Goal: Information Seeking & Learning: Learn about a topic

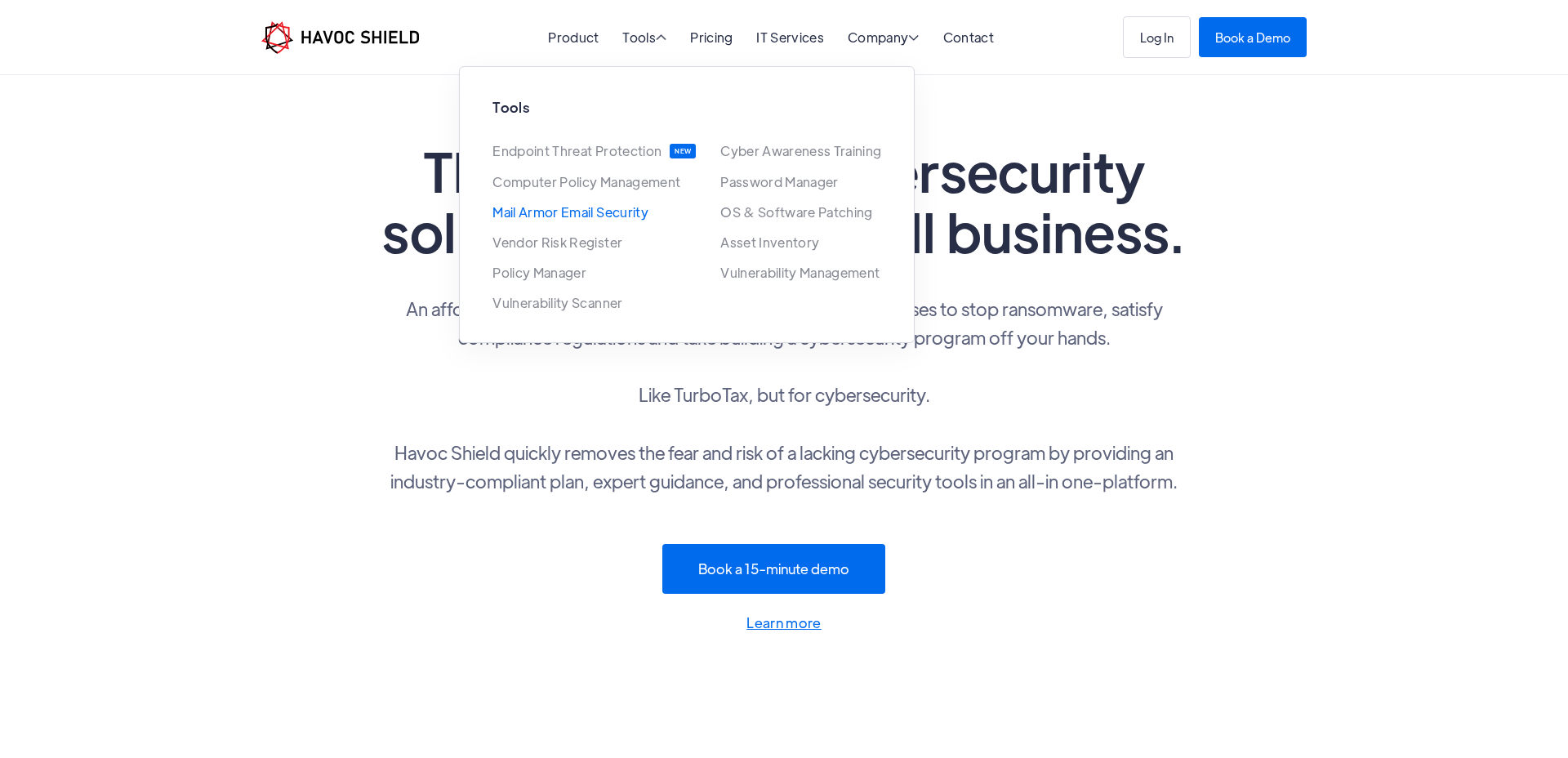
click at [572, 216] on link "Mail Armor Email Security" at bounding box center [570, 212] width 156 height 13
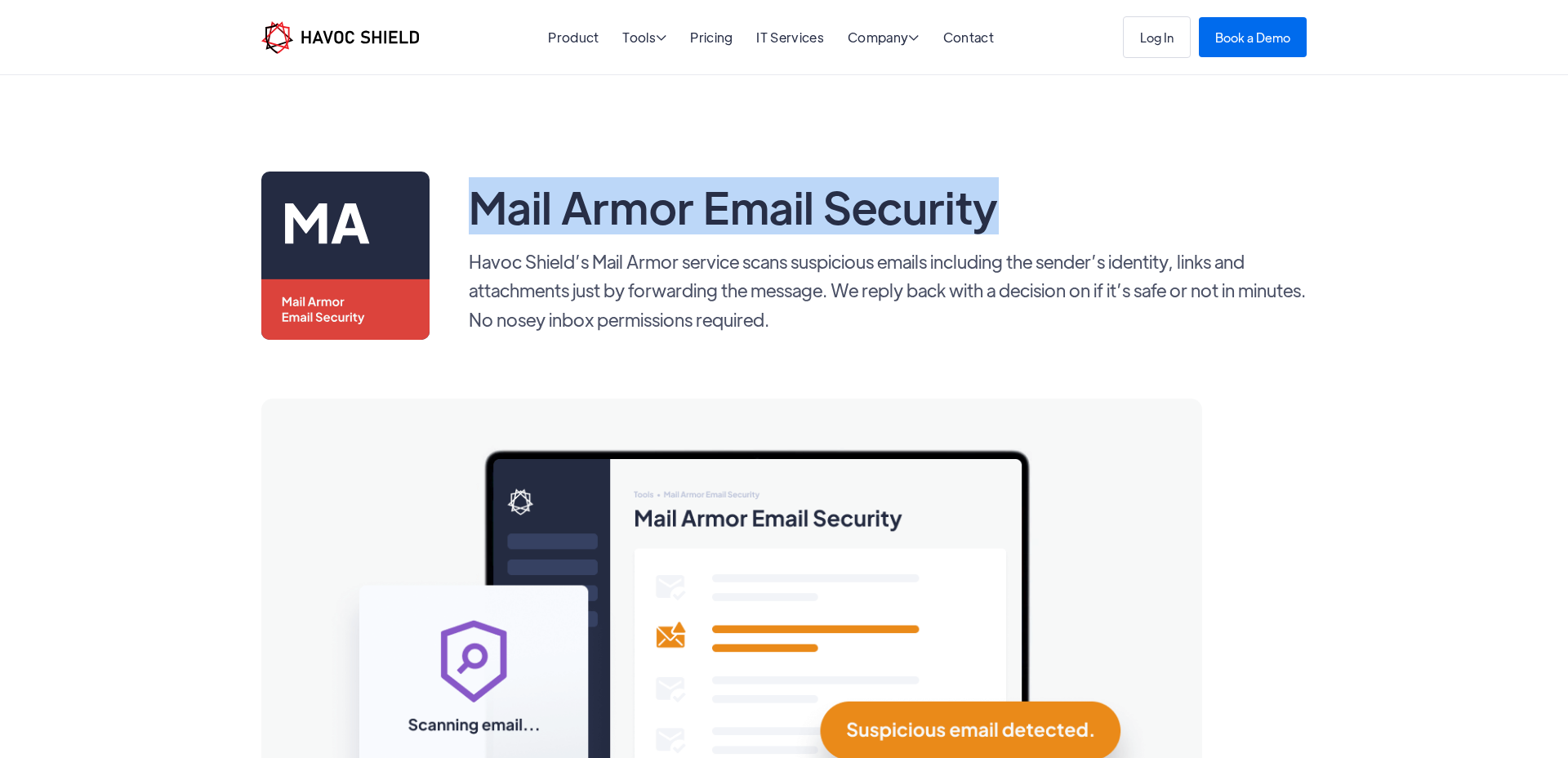
drag, startPoint x: 469, startPoint y: 214, endPoint x: 1077, endPoint y: 207, distance: 608.0
click at [1077, 207] on div "Mail Armor Email Security" at bounding box center [888, 206] width 838 height 56
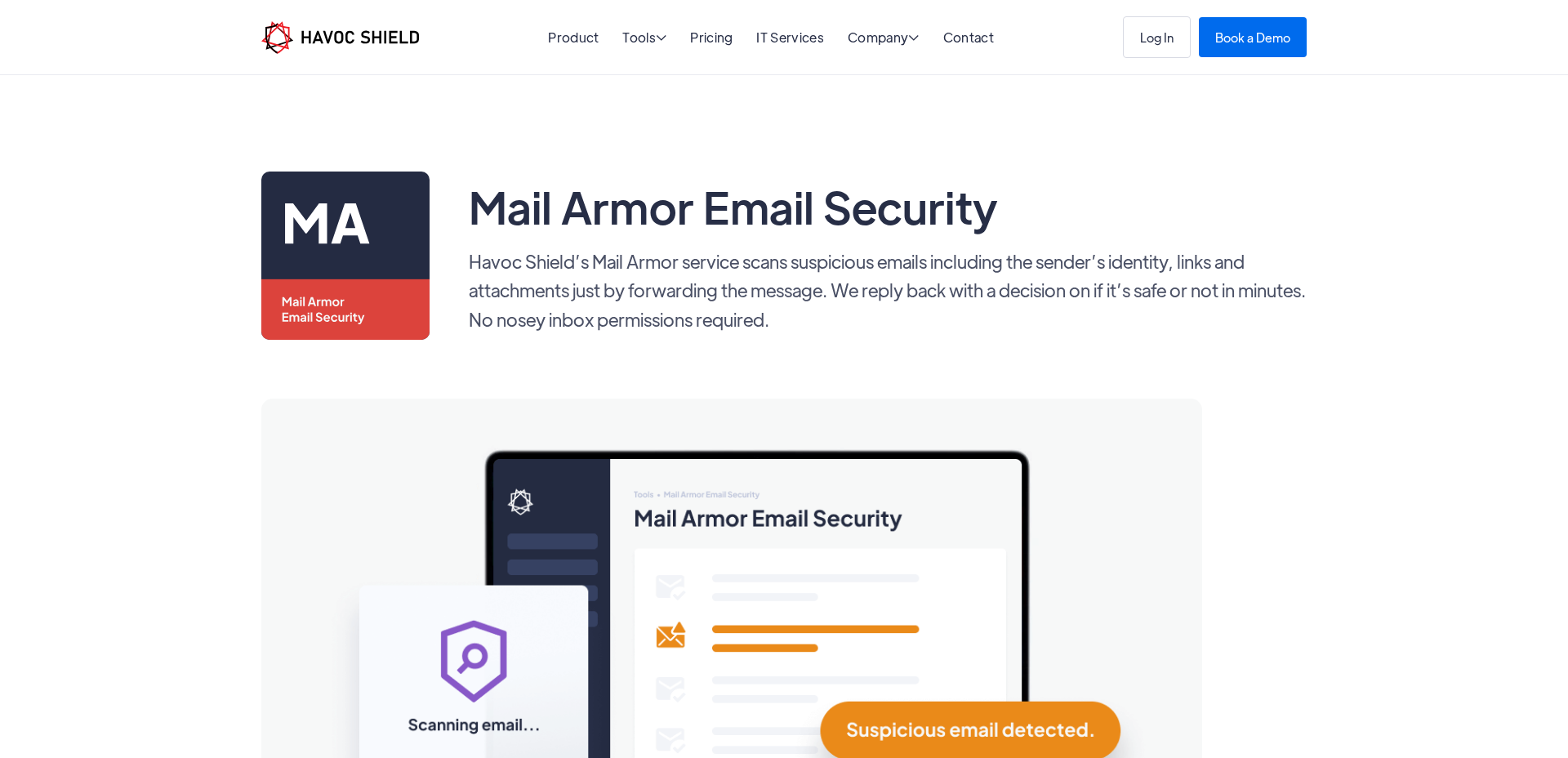
click at [1161, 215] on div "Mail Armor Email Security" at bounding box center [888, 206] width 838 height 56
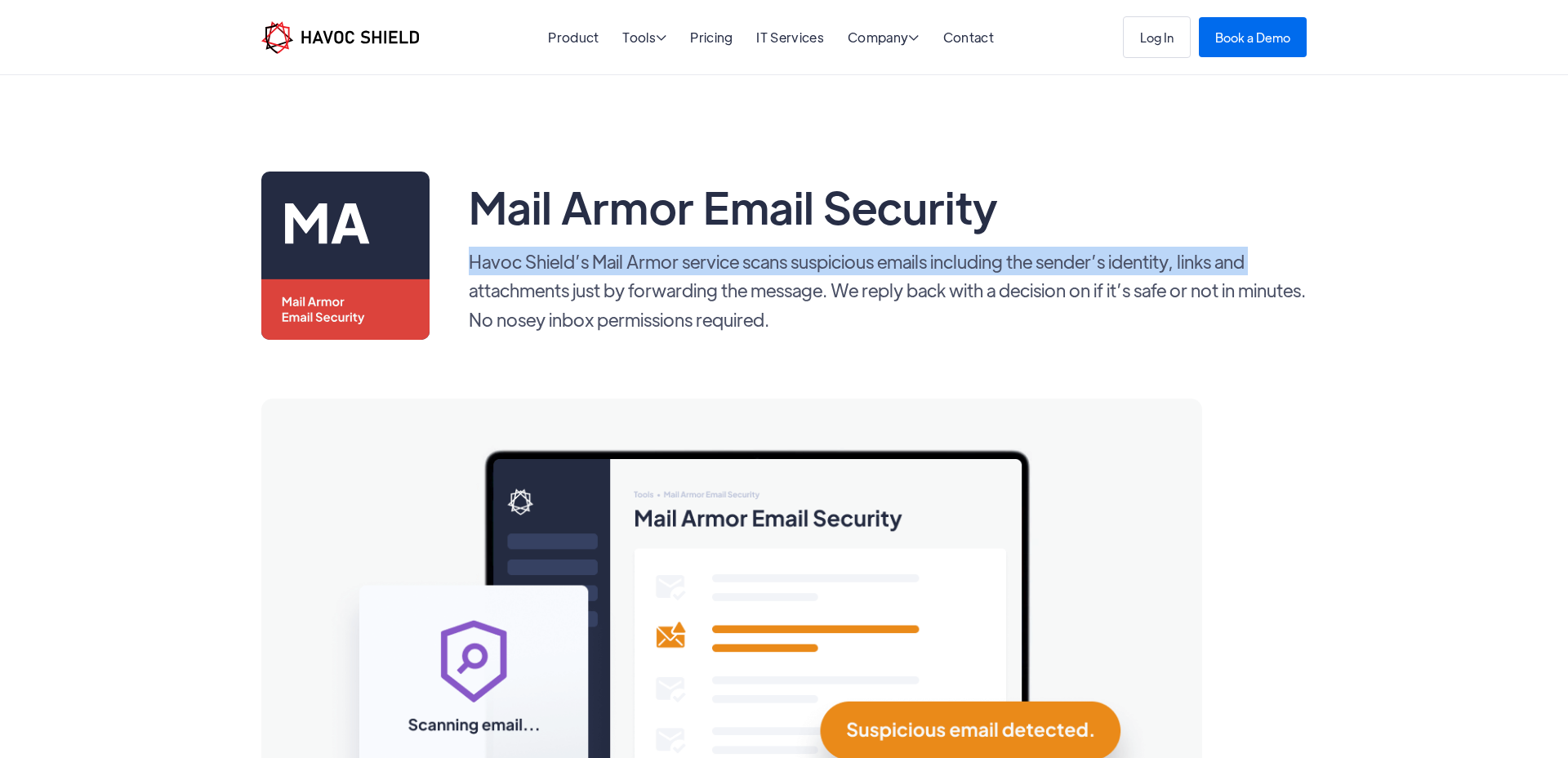
drag, startPoint x: 461, startPoint y: 259, endPoint x: 1282, endPoint y: 258, distance: 821.0
click at [1282, 258] on div "Mail Armor Email Security Havoc Shield’s Mail Armor service scans suspicious em…" at bounding box center [784, 255] width 1045 height 168
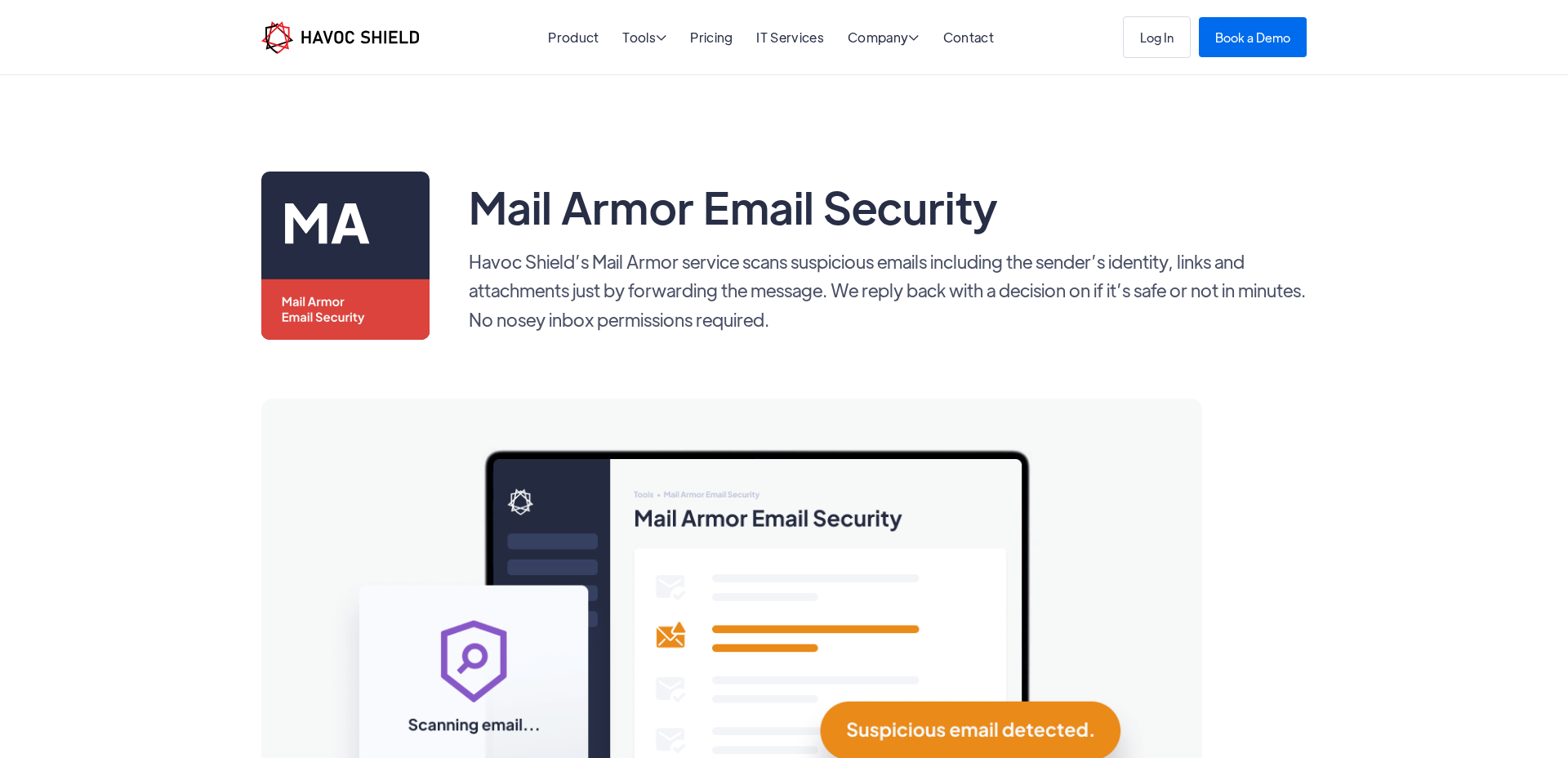
click at [1282, 256] on p "Havoc Shield’s Mail Armor service scans suspicious emails including the sender’…" at bounding box center [888, 291] width 838 height 87
drag, startPoint x: 469, startPoint y: 263, endPoint x: 709, endPoint y: 271, distance: 240.1
click at [709, 271] on p "Havoc Shield’s Mail Armor service scans suspicious emails including the sender’…" at bounding box center [888, 291] width 838 height 87
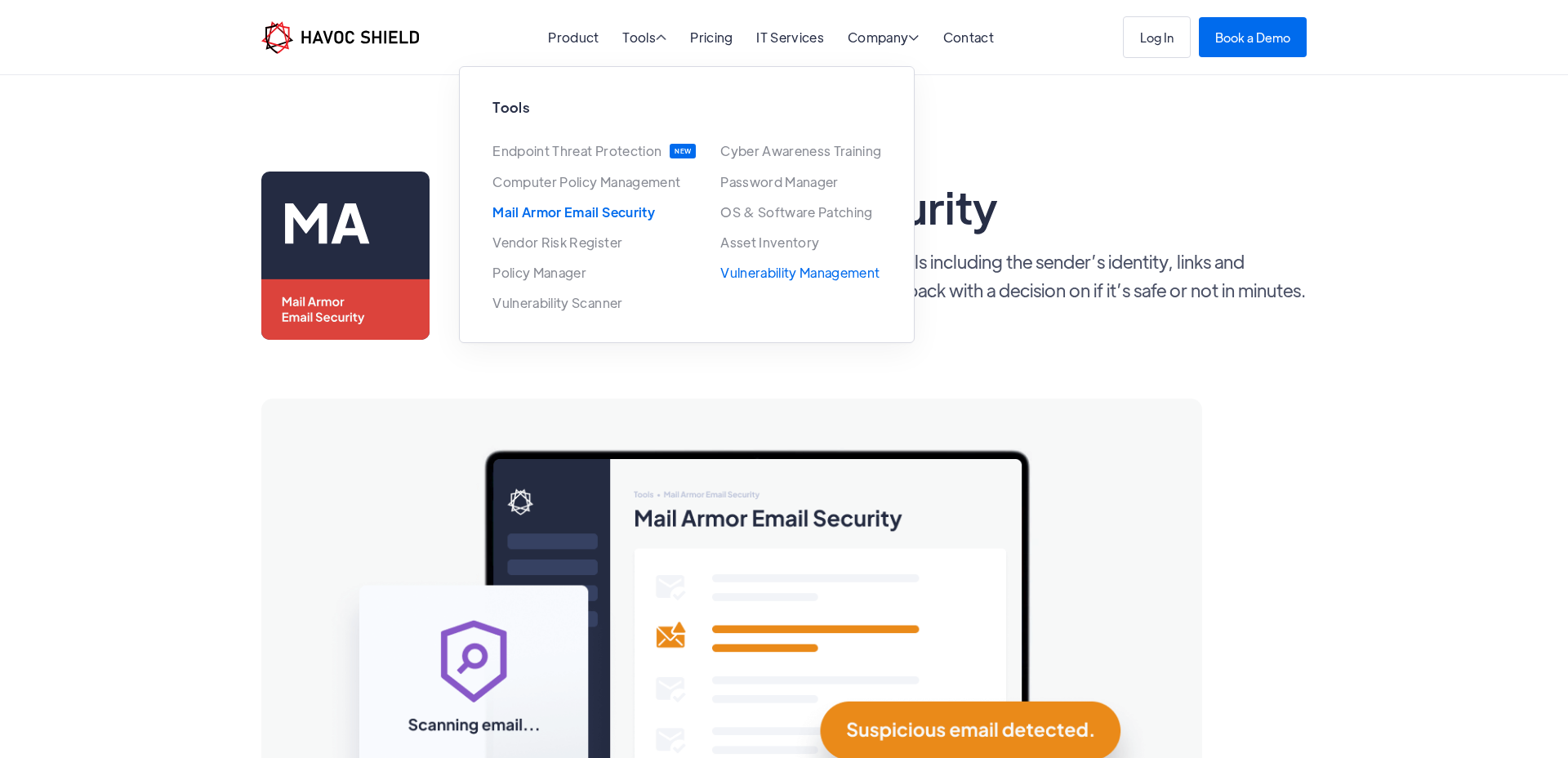
click at [806, 280] on link "Vulnerability Management" at bounding box center [800, 272] width 160 height 13
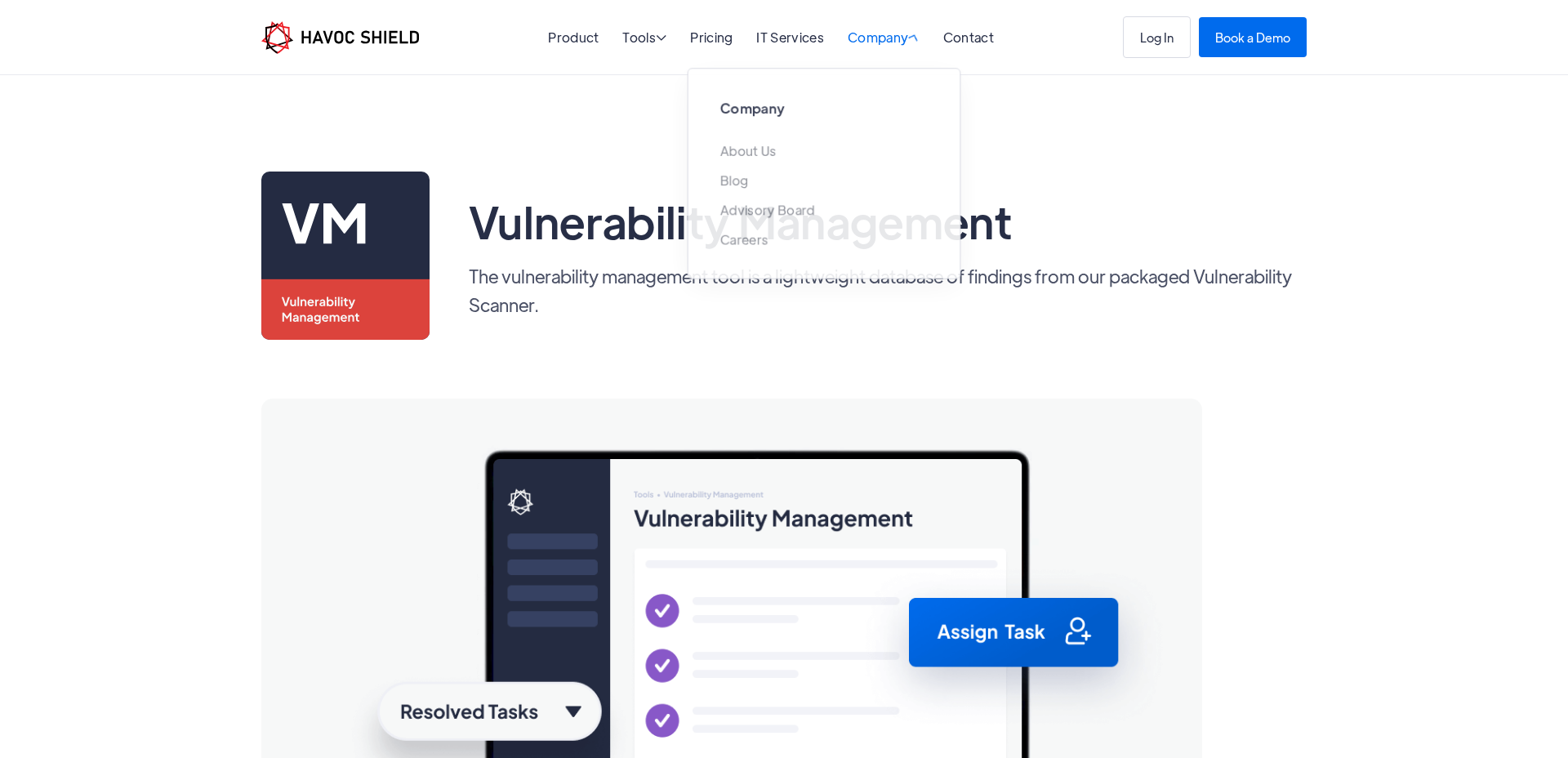
click at [906, 31] on div "Company " at bounding box center [884, 38] width 72 height 15
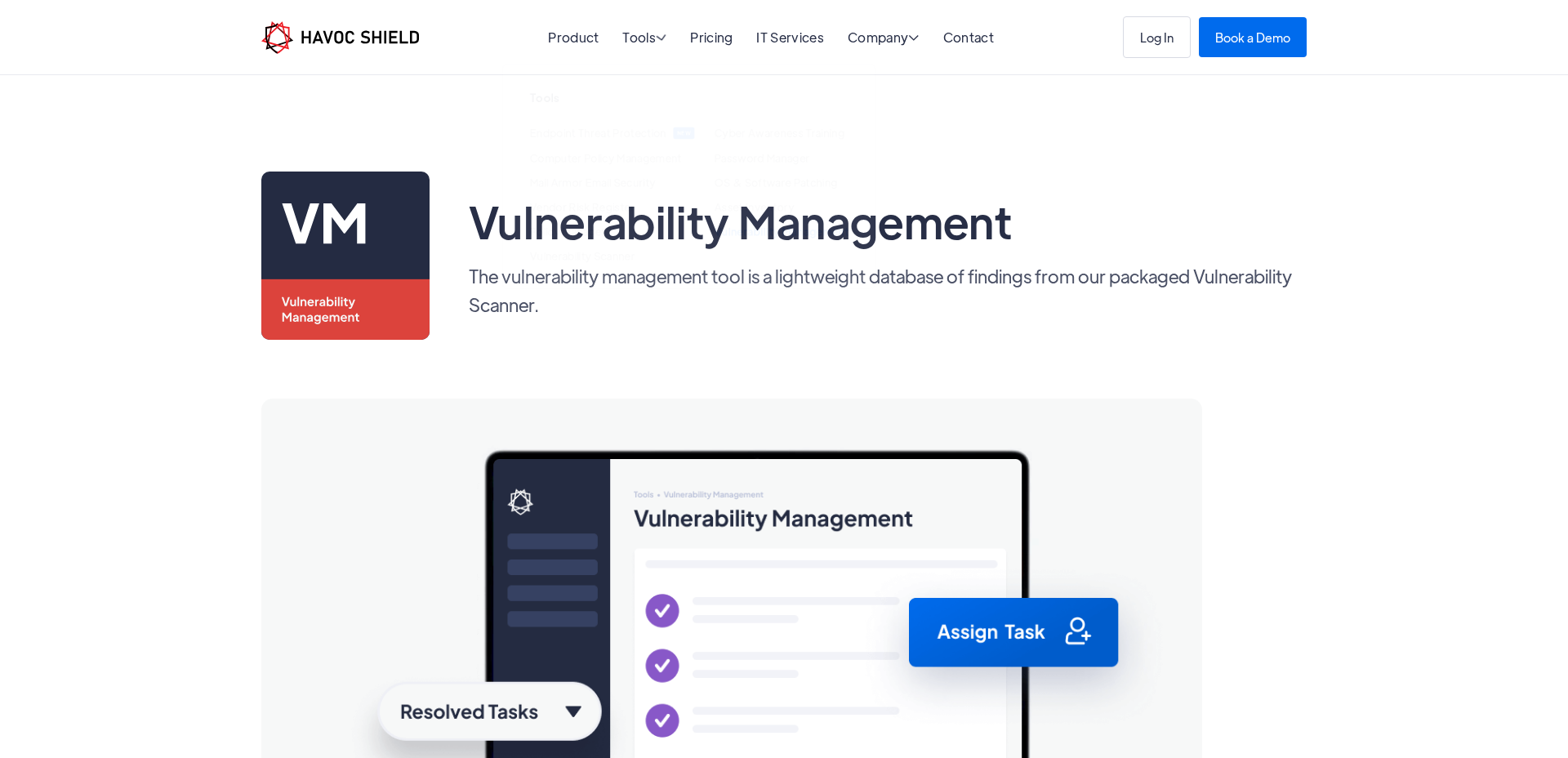
click at [1262, 247] on div "Vulnerability Management" at bounding box center [888, 220] width 838 height 56
drag, startPoint x: 1076, startPoint y: 281, endPoint x: 1317, endPoint y: 266, distance: 241.5
drag, startPoint x: 1215, startPoint y: 275, endPoint x: 1284, endPoint y: 304, distance: 74.8
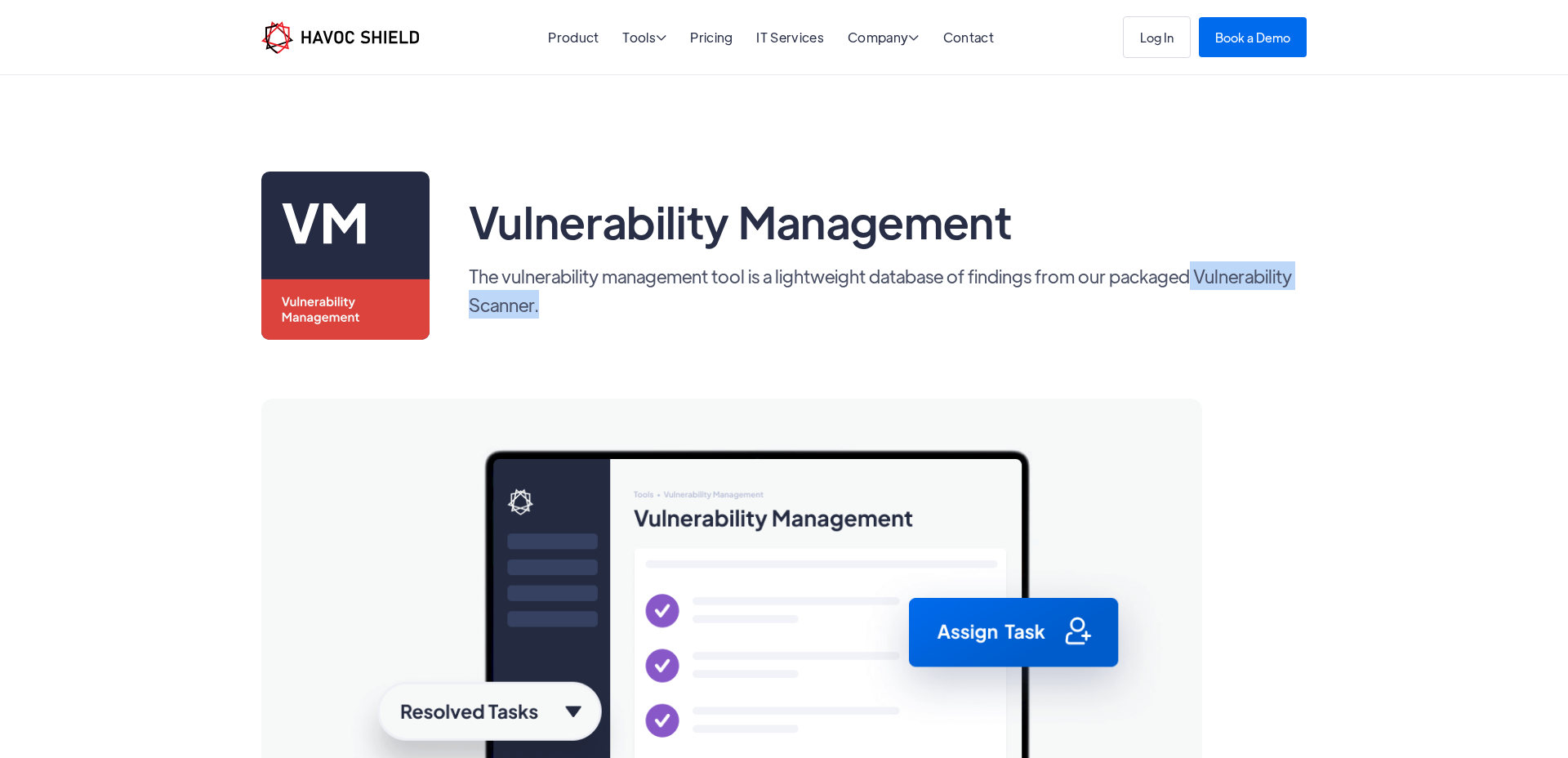
click at [1284, 304] on p "The vulnerability management tool is a lightweight database of findings from ou…" at bounding box center [888, 290] width 838 height 57
click at [1284, 306] on p "The vulnerability management tool is a lightweight database of findings from ou…" at bounding box center [888, 290] width 838 height 57
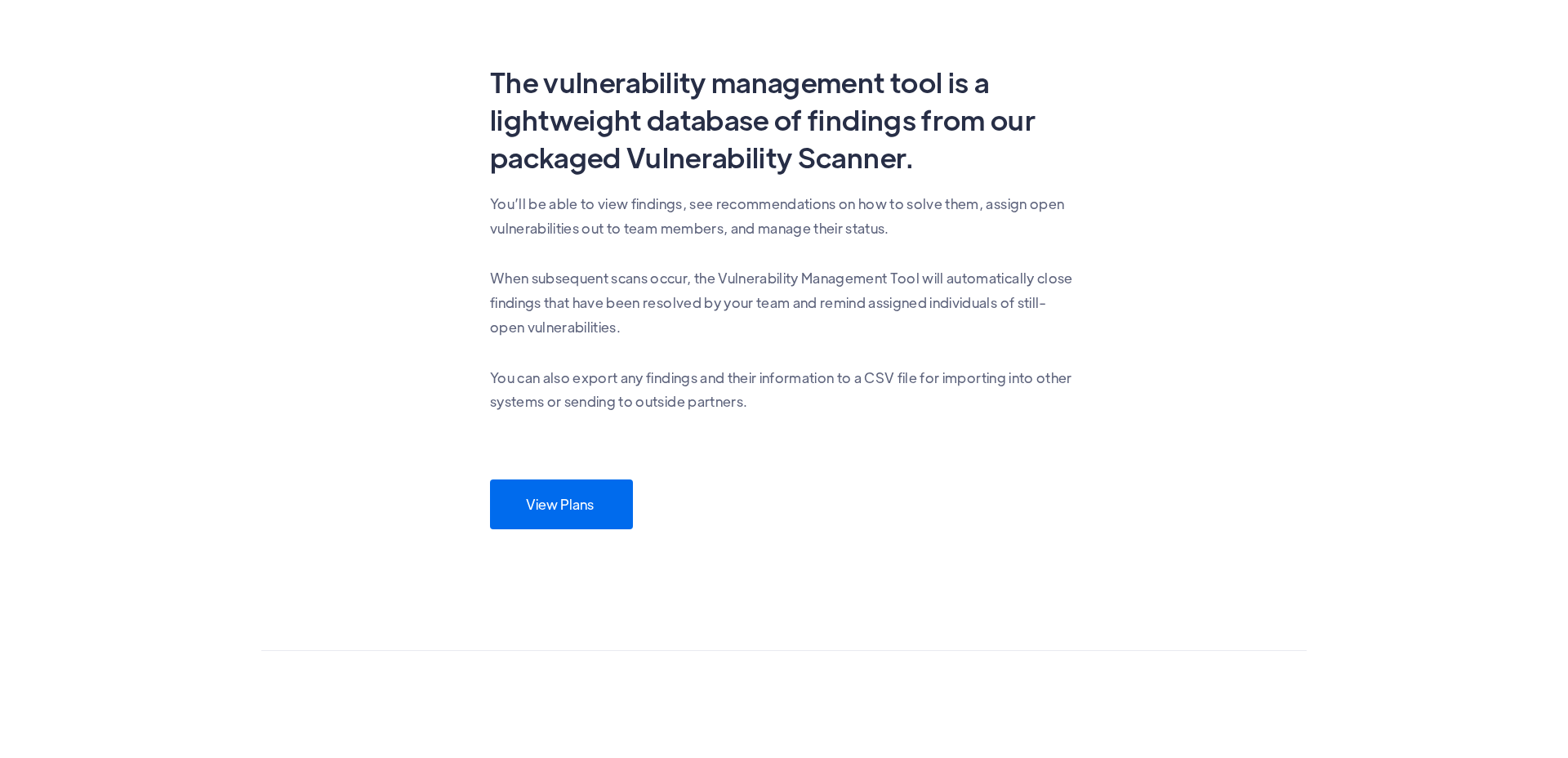
scroll to position [931, 0]
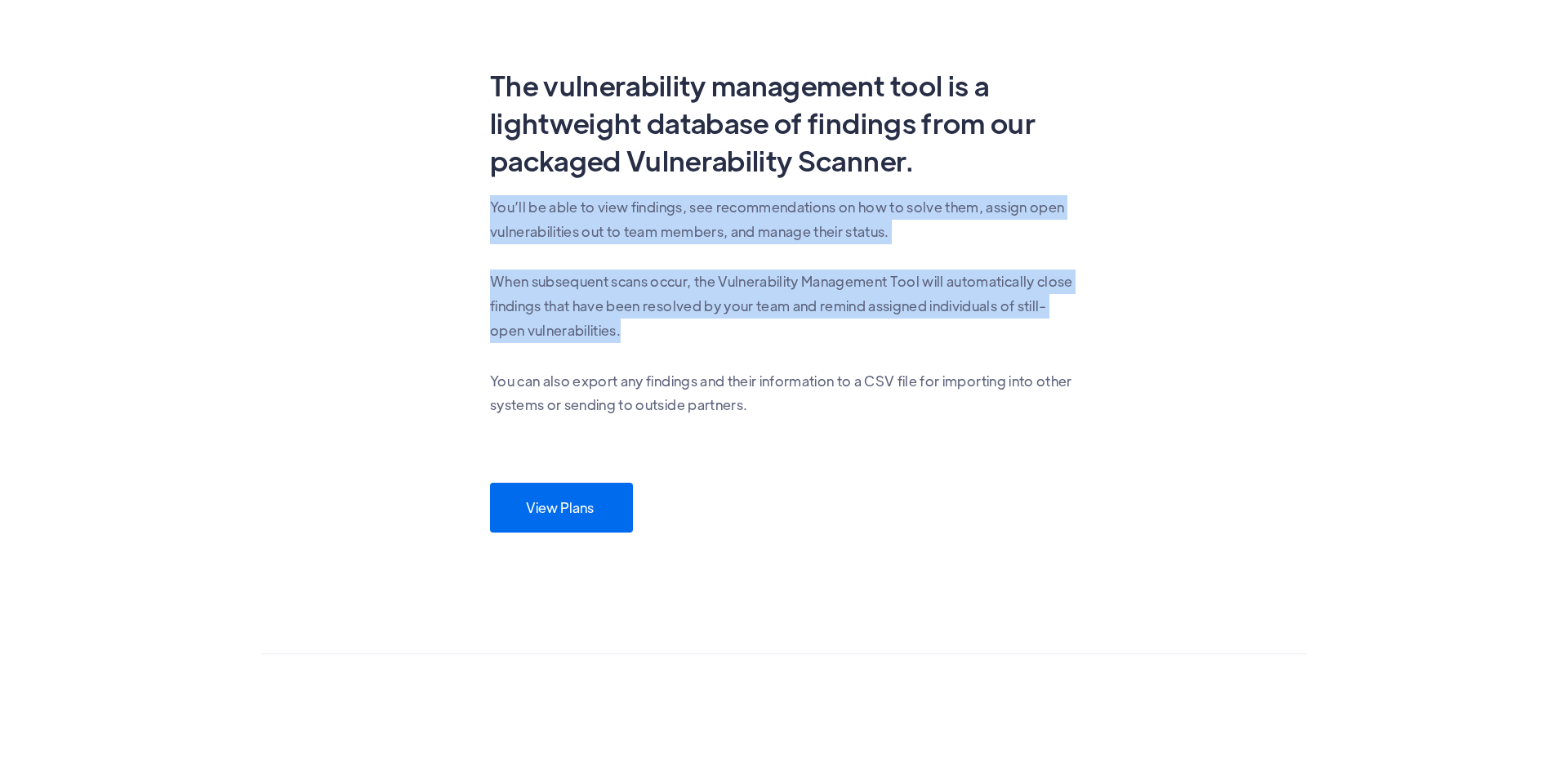
drag, startPoint x: 549, startPoint y: 215, endPoint x: 579, endPoint y: 346, distance: 134.4
click at [579, 346] on div "The vulnerability management tool is a lightweight database of findings from ou…" at bounding box center [784, 255] width 588 height 377
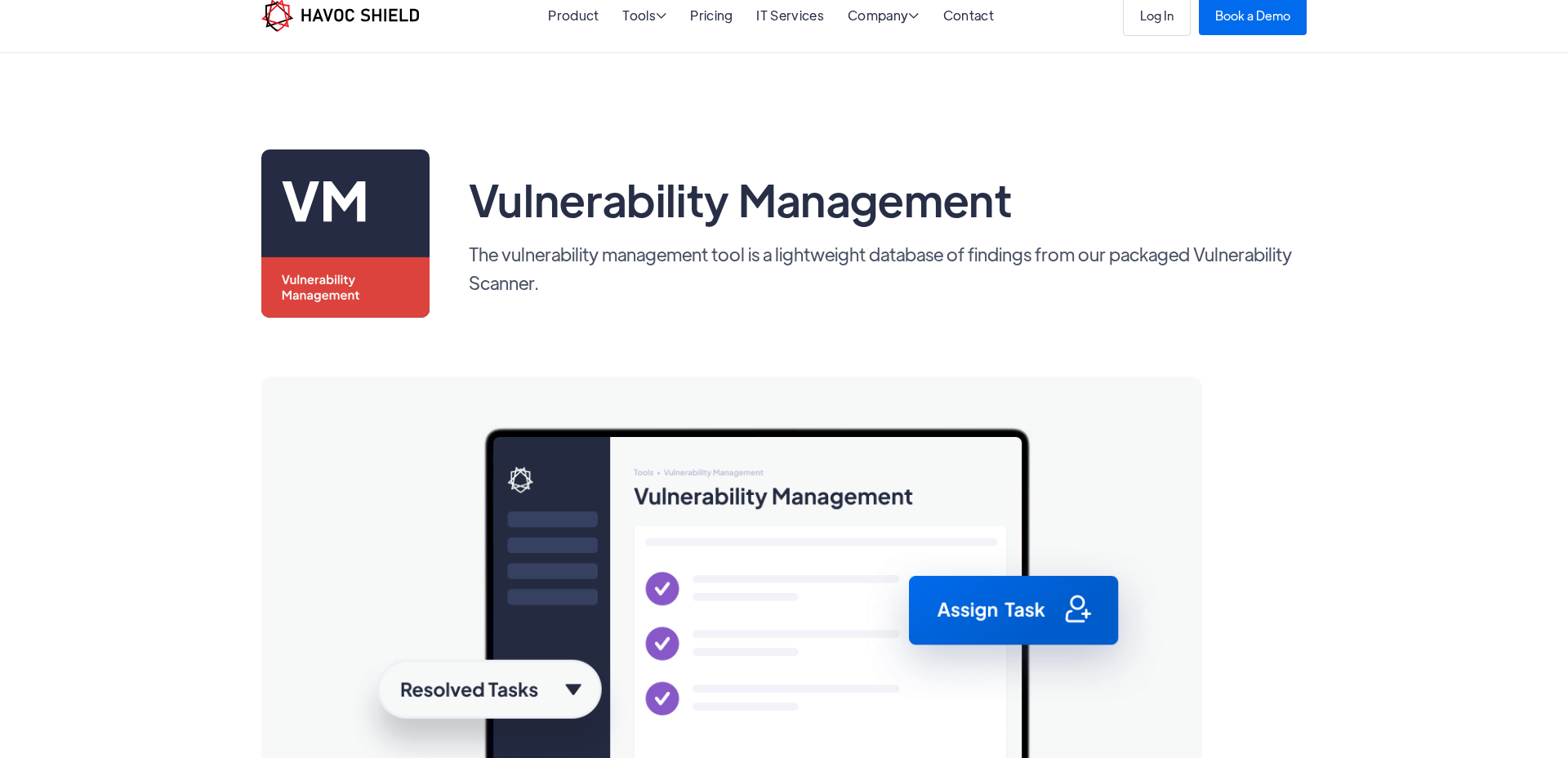
scroll to position [0, 0]
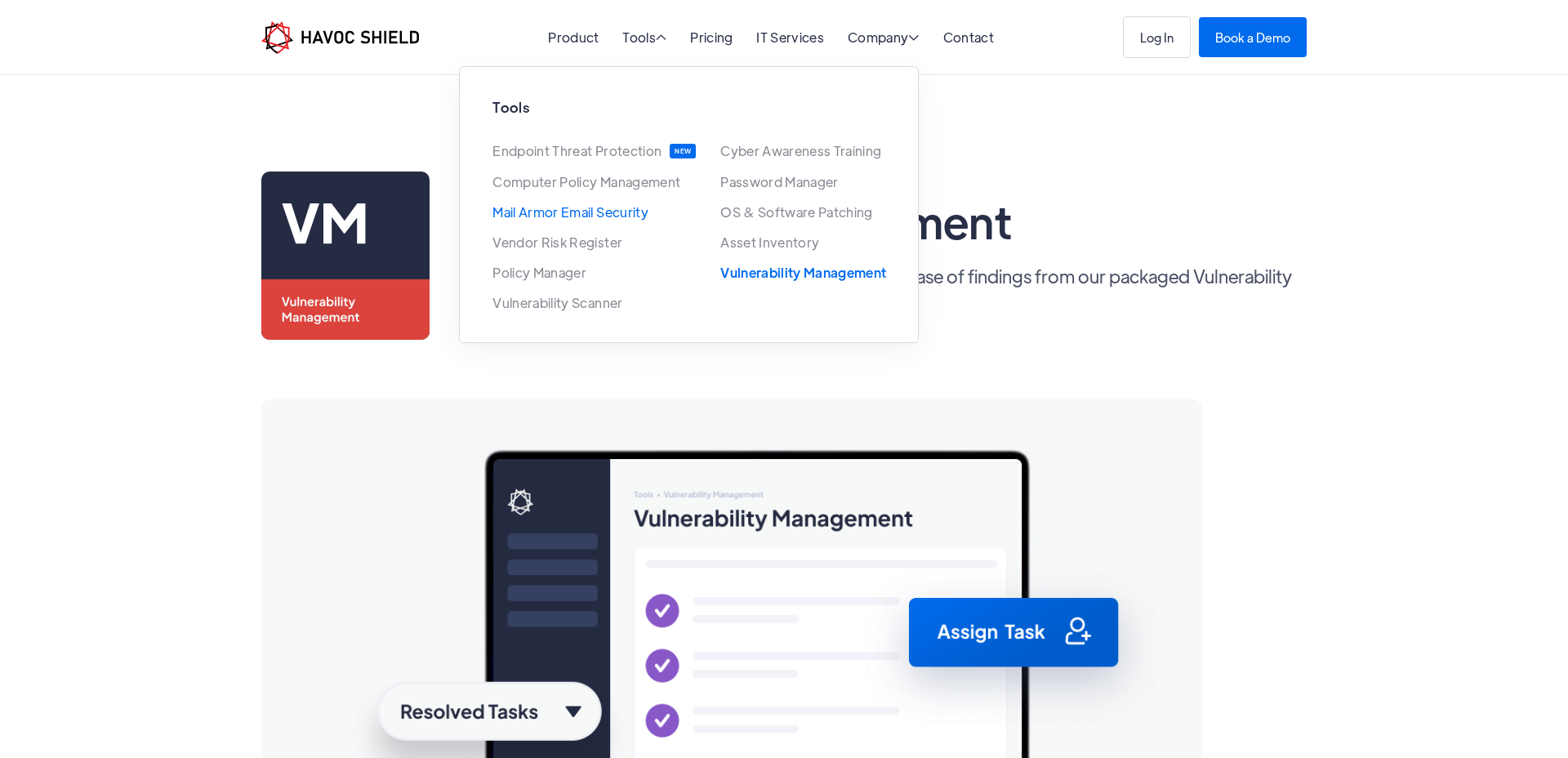
click at [584, 207] on link "Mail Armor Email Security" at bounding box center [570, 212] width 156 height 13
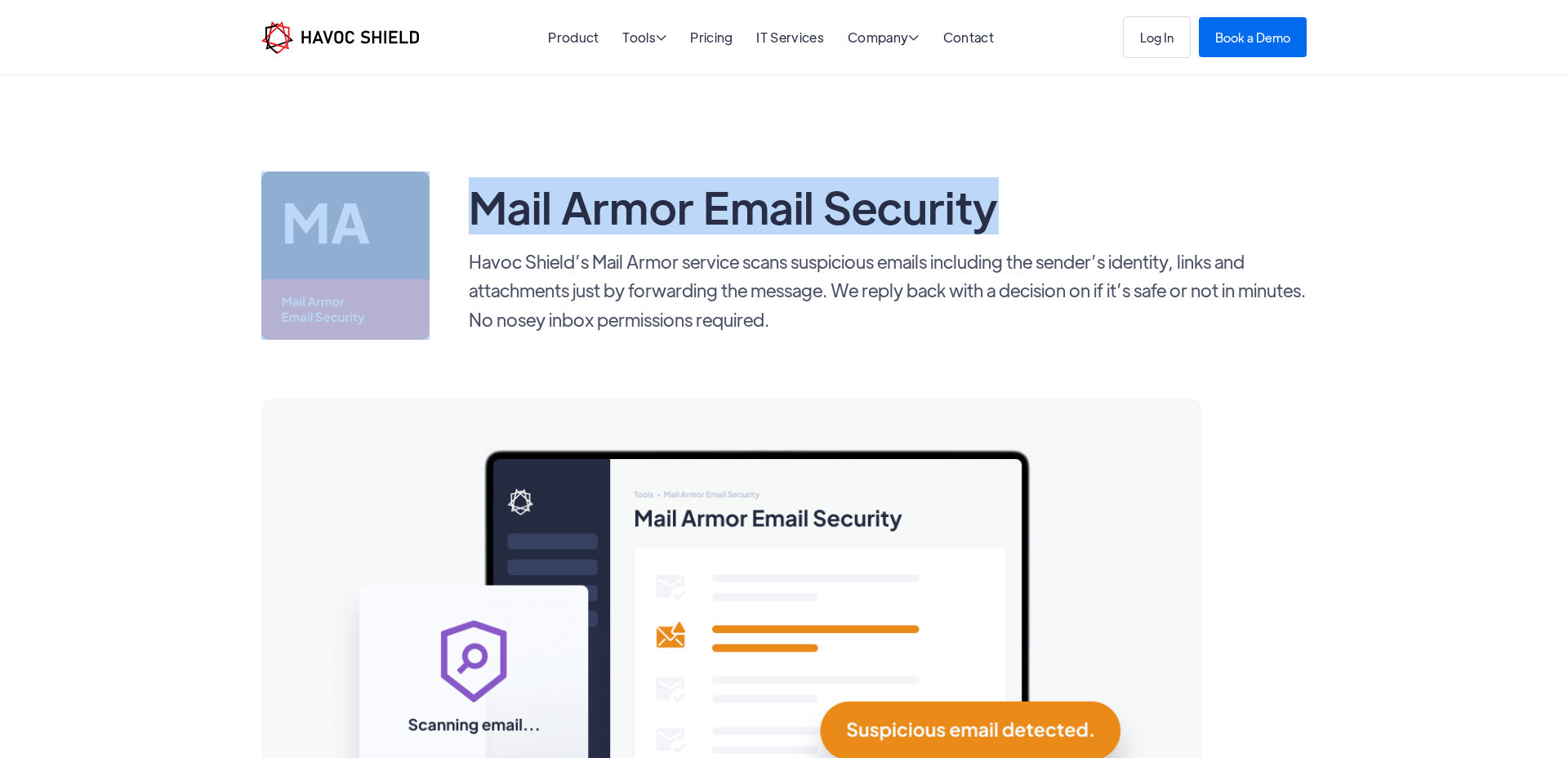
drag, startPoint x: 972, startPoint y: 169, endPoint x: 951, endPoint y: 235, distance: 69.3
click at [951, 235] on div "Mail Armor Email Security Havoc Shield’s Mail Armor service scans suspicious em…" at bounding box center [784, 255] width 1045 height 168
click at [957, 231] on h1 "Mail Armor Email Security" at bounding box center [734, 206] width 530 height 56
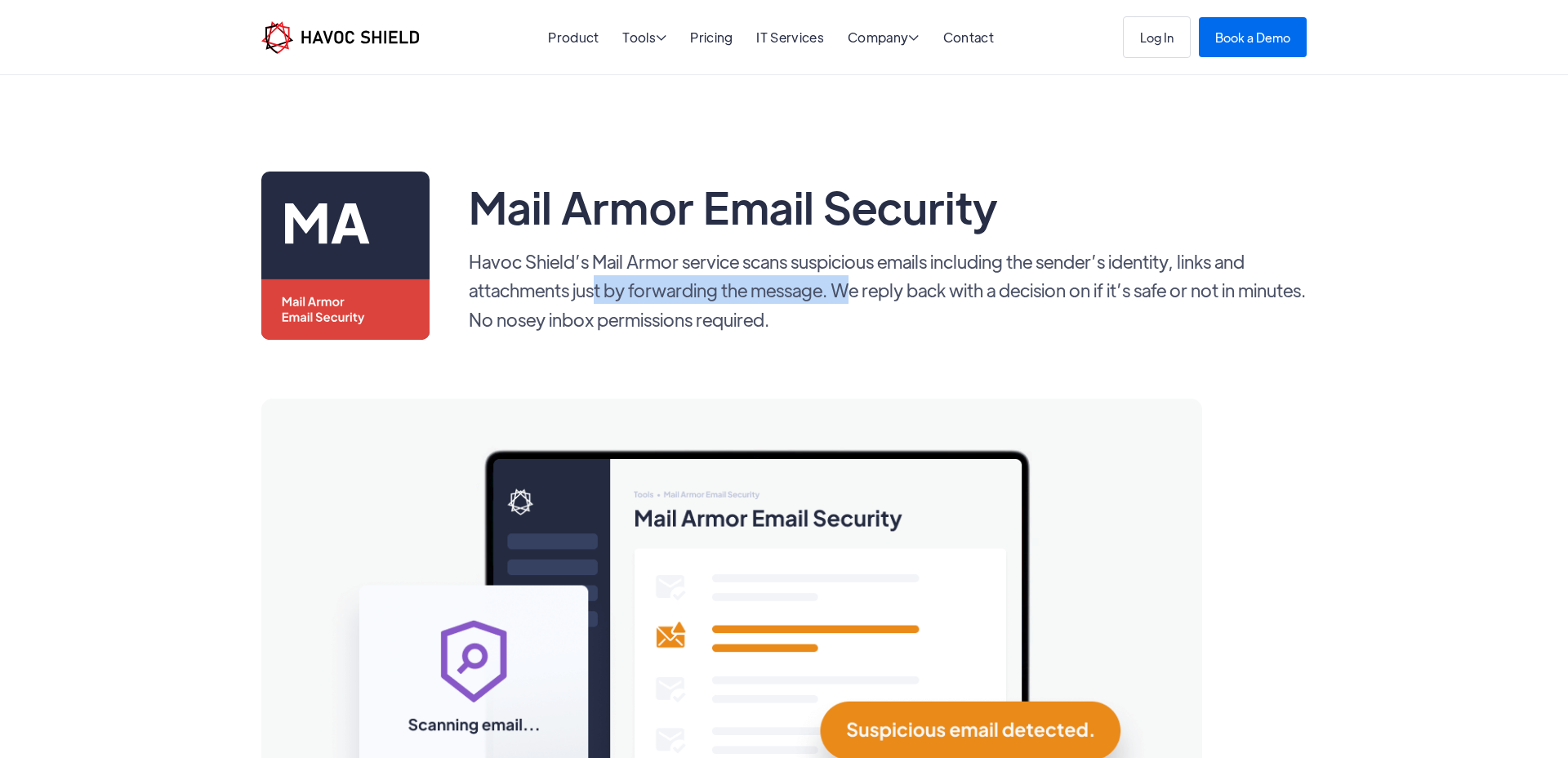
drag, startPoint x: 594, startPoint y: 293, endPoint x: 849, endPoint y: 291, distance: 255.0
click at [849, 291] on p "Havoc Shield’s Mail Armor service scans suspicious emails including the sender’…" at bounding box center [888, 291] width 838 height 87
click at [847, 293] on p "Havoc Shield’s Mail Armor service scans suspicious emails including the sender’…" at bounding box center [888, 291] width 838 height 87
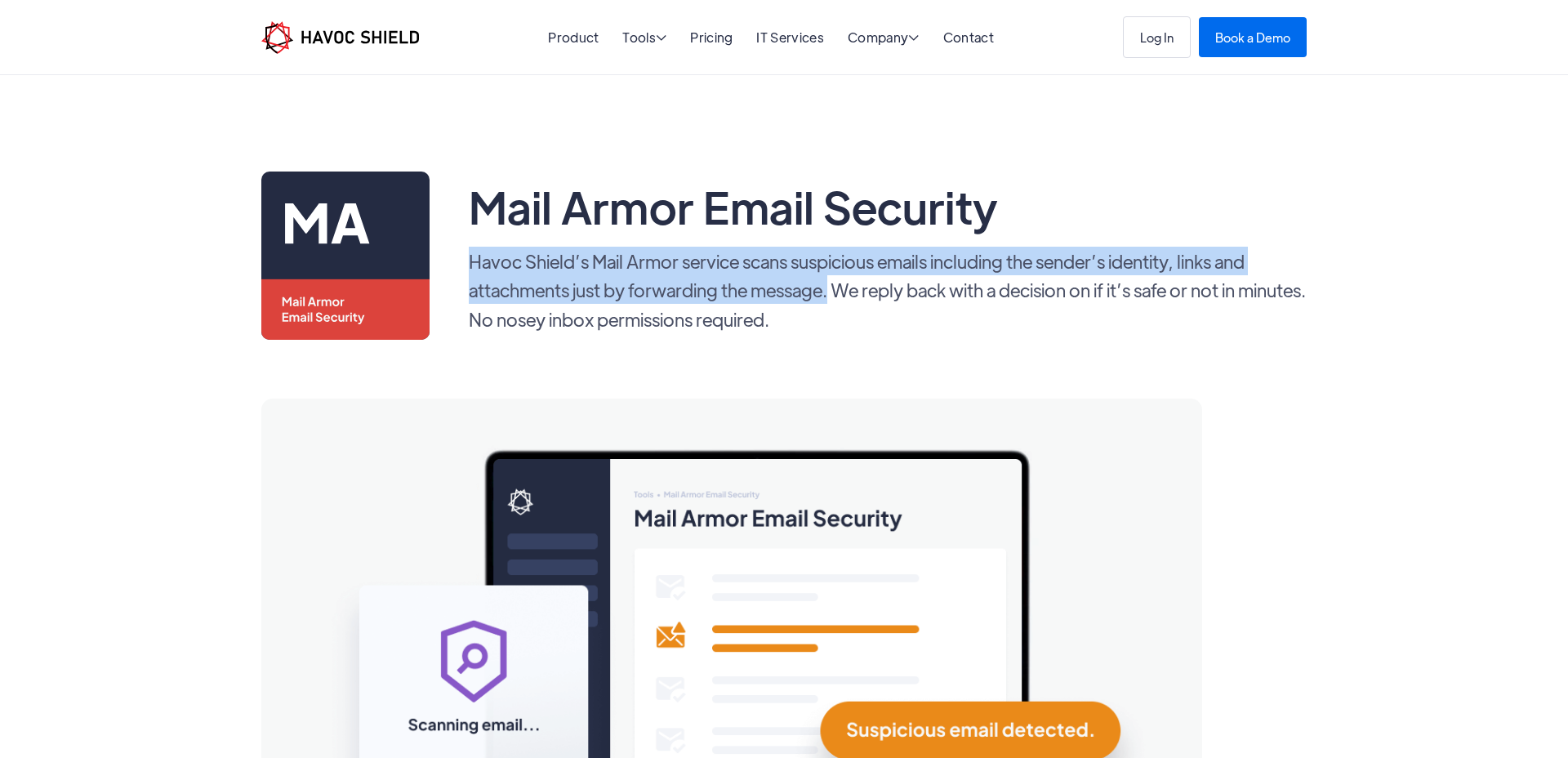
drag, startPoint x: 459, startPoint y: 261, endPoint x: 833, endPoint y: 291, distance: 375.2
click at [833, 291] on div "Mail Armor Email Security Havoc Shield’s Mail Armor service scans suspicious em…" at bounding box center [784, 255] width 1045 height 168
copy p "Havoc Shield’s Mail Armor service scans suspicious emails including the sender’…"
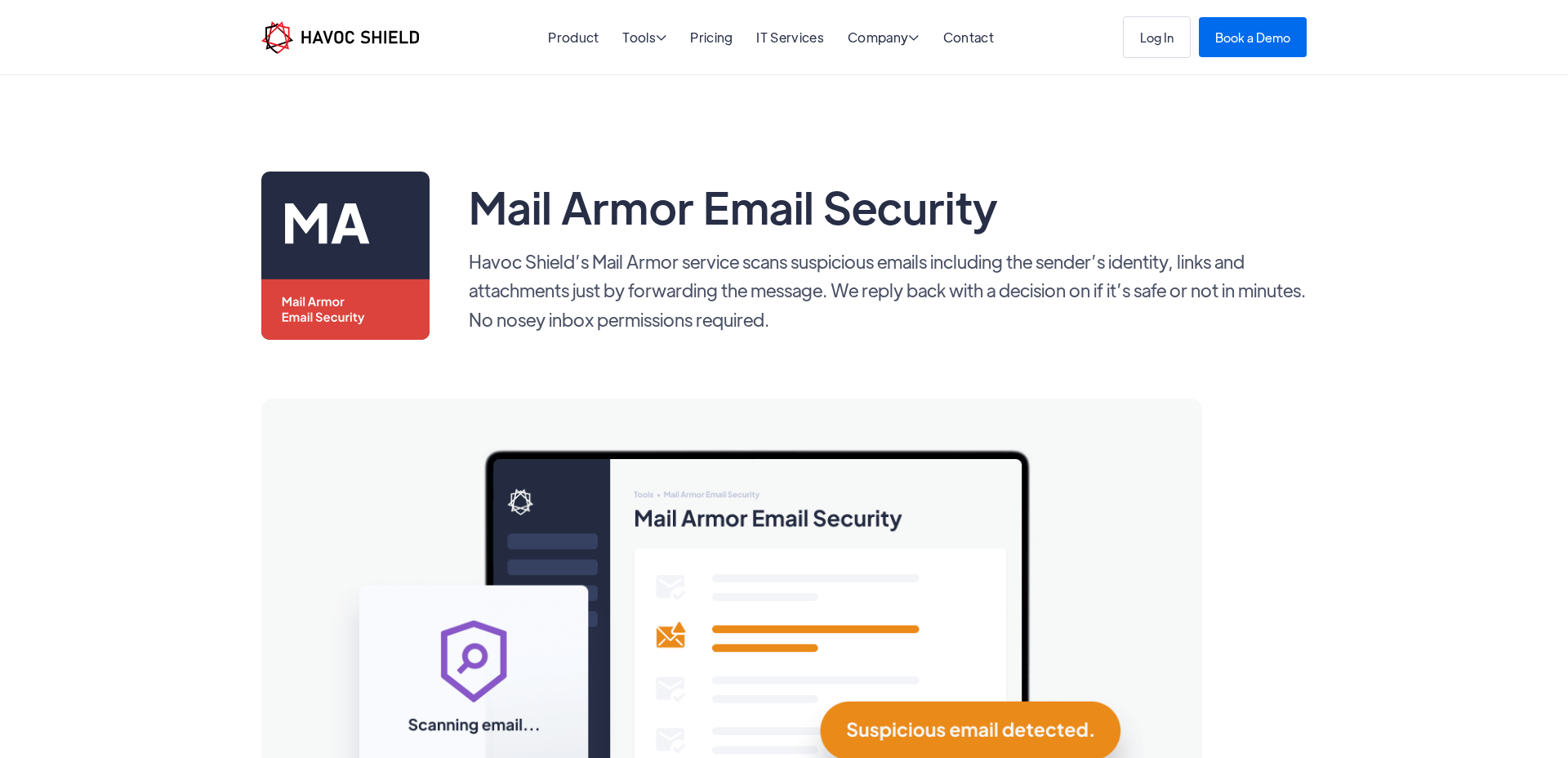
click at [1273, 188] on div "Mail Armor Email Security" at bounding box center [888, 206] width 838 height 56
drag, startPoint x: 859, startPoint y: 295, endPoint x: 964, endPoint y: 290, distance: 105.1
click at [964, 290] on p "Havoc Shield’s Mail Armor service scans suspicious emails including the sender’…" at bounding box center [888, 291] width 838 height 87
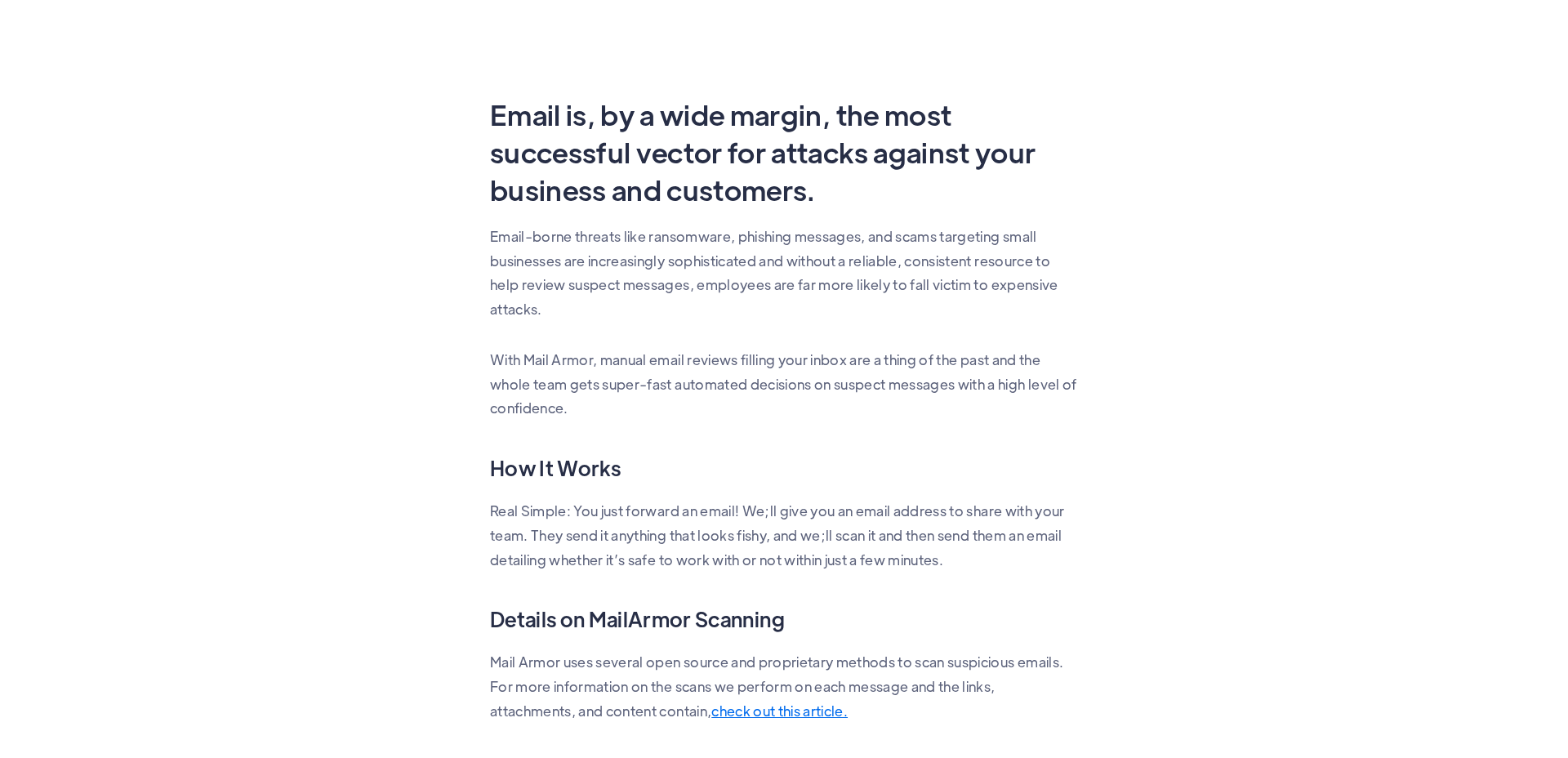
scroll to position [839, 0]
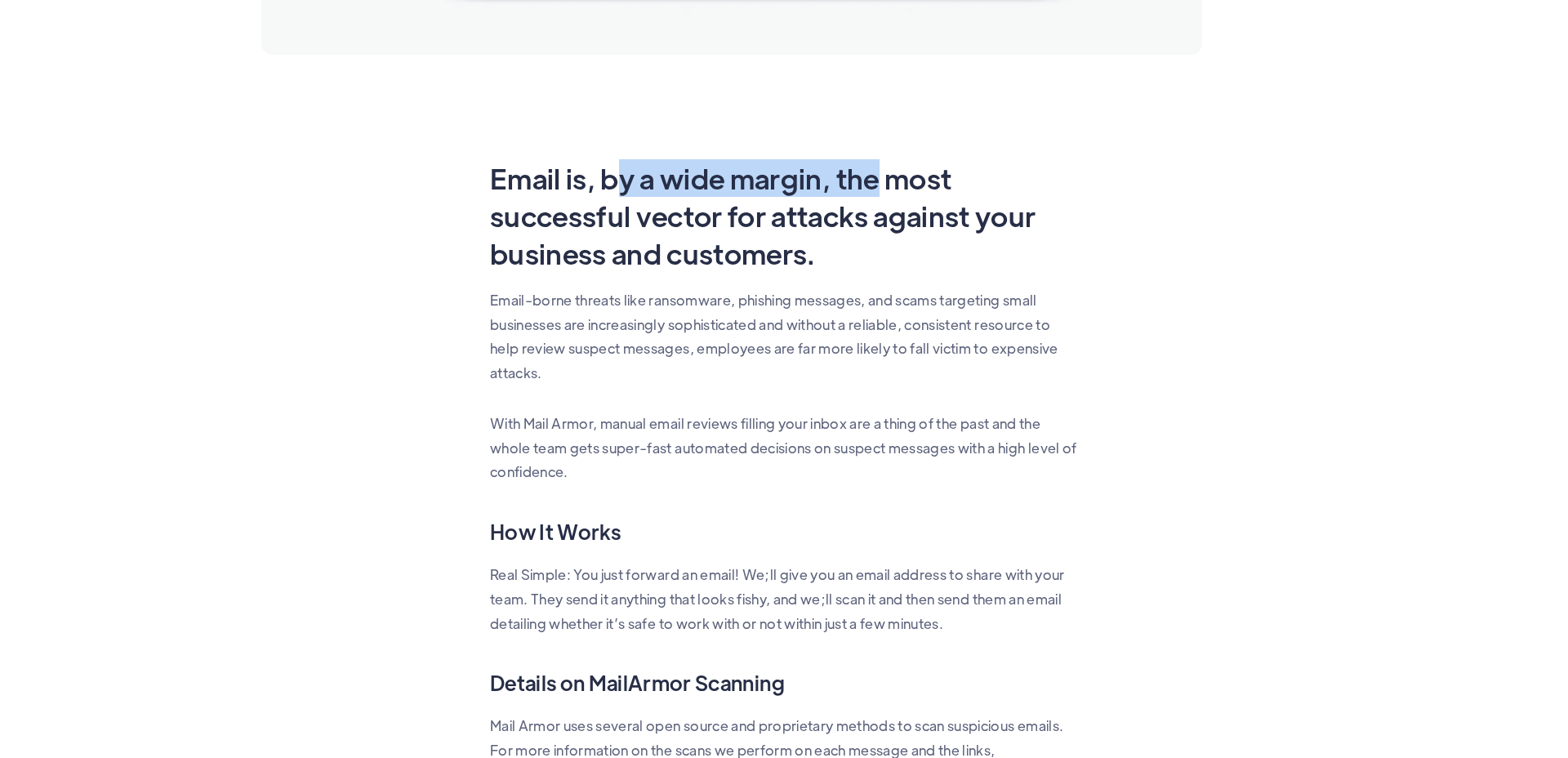
drag, startPoint x: 614, startPoint y: 189, endPoint x: 874, endPoint y: 176, distance: 260.3
click at [874, 176] on h2 "Email is, by a wide margin, the most successful vector for attacks against your…" at bounding box center [784, 215] width 588 height 113
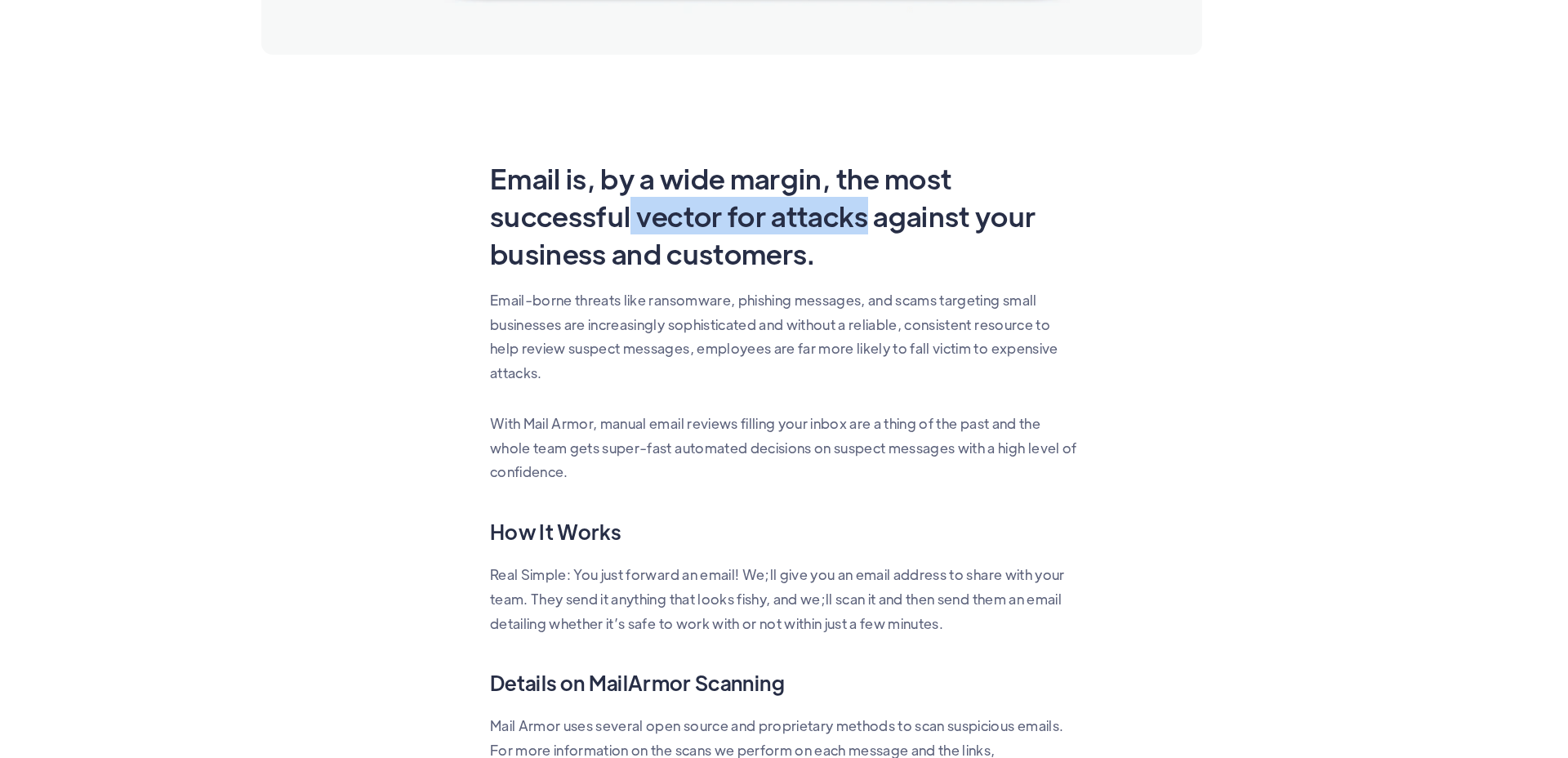
drag, startPoint x: 769, startPoint y: 220, endPoint x: 870, endPoint y: 219, distance: 101.0
click at [863, 222] on h2 "Email is, by a wide margin, the most successful vector for attacks against your…" at bounding box center [784, 215] width 588 height 113
click at [1018, 221] on h2 "Email is, by a wide margin, the most successful vector for attacks against your…" at bounding box center [784, 215] width 588 height 113
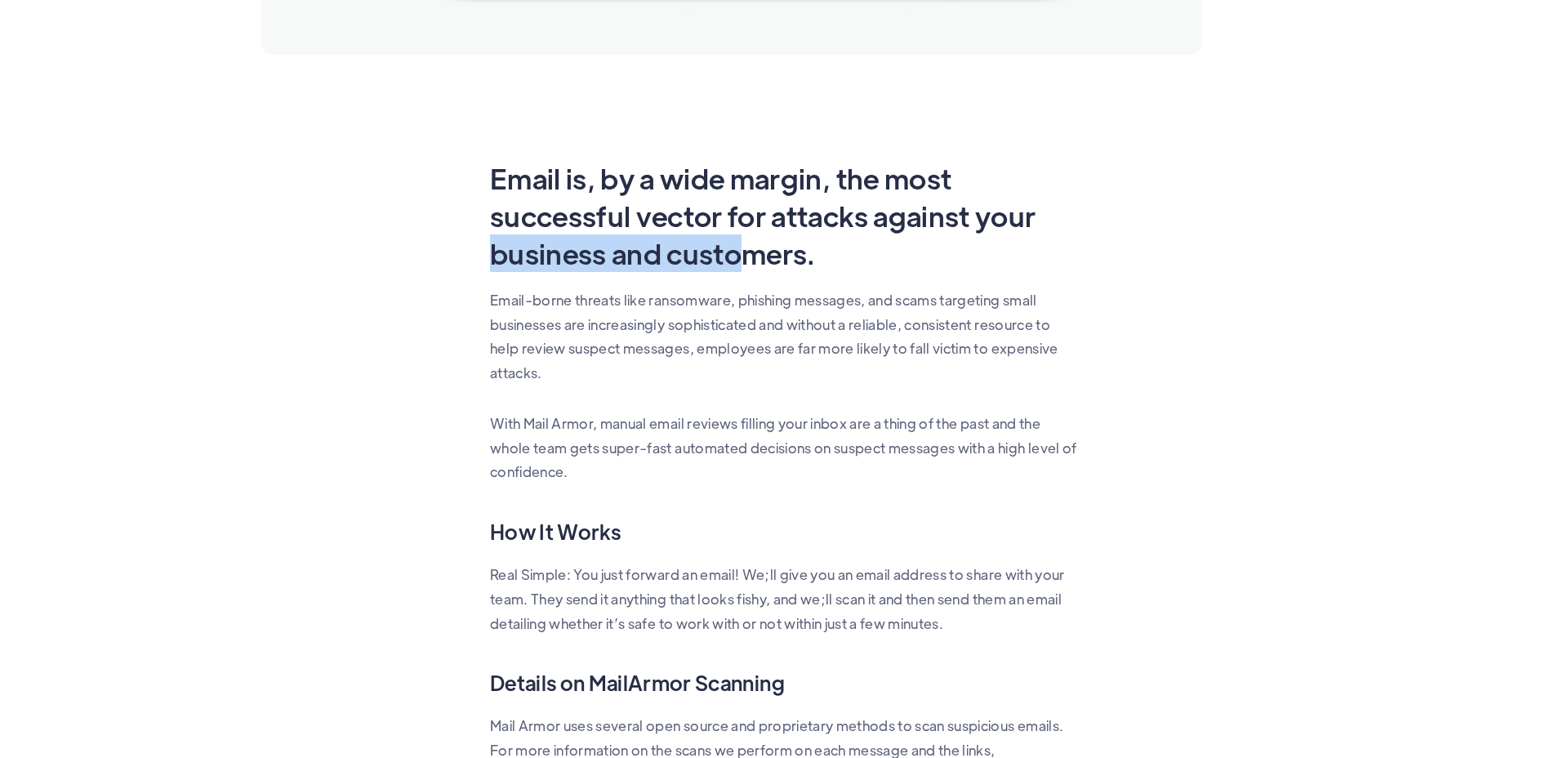
drag, startPoint x: 484, startPoint y: 261, endPoint x: 741, endPoint y: 259, distance: 257.0
click at [741, 259] on div "Mail Armor Email Security Havoc Shield’s Mail Armor service scans suspicious em…" at bounding box center [784, 118] width 1078 height 1570
click at [914, 247] on h2 "Email is, by a wide margin, the most successful vector for attacks against your…" at bounding box center [784, 215] width 588 height 113
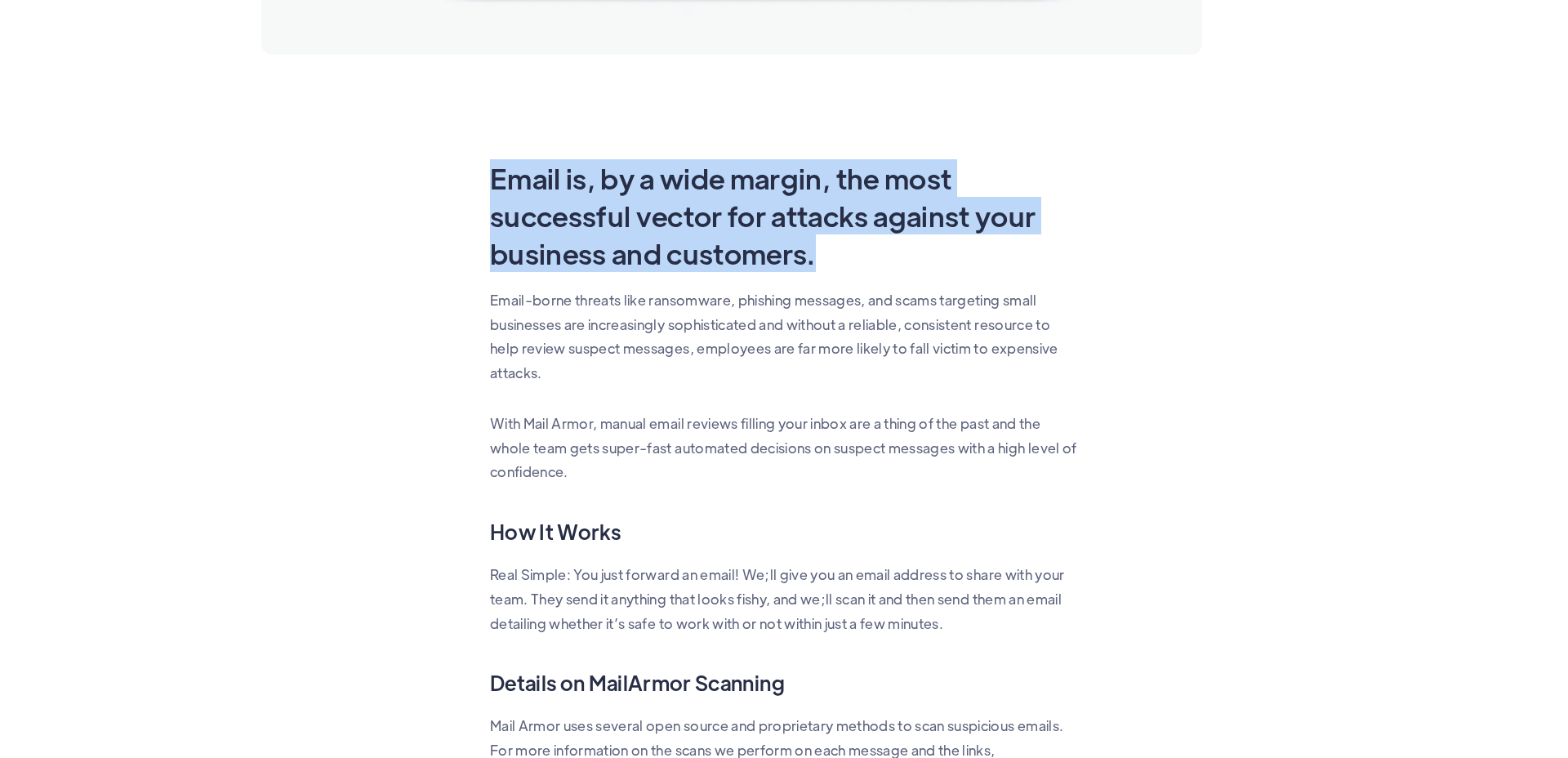
drag, startPoint x: 480, startPoint y: 182, endPoint x: 836, endPoint y: 264, distance: 365.3
click at [836, 264] on div "Mail Armor Email Security Havoc Shield’s Mail Armor service scans suspicious em…" at bounding box center [784, 118] width 1078 height 1570
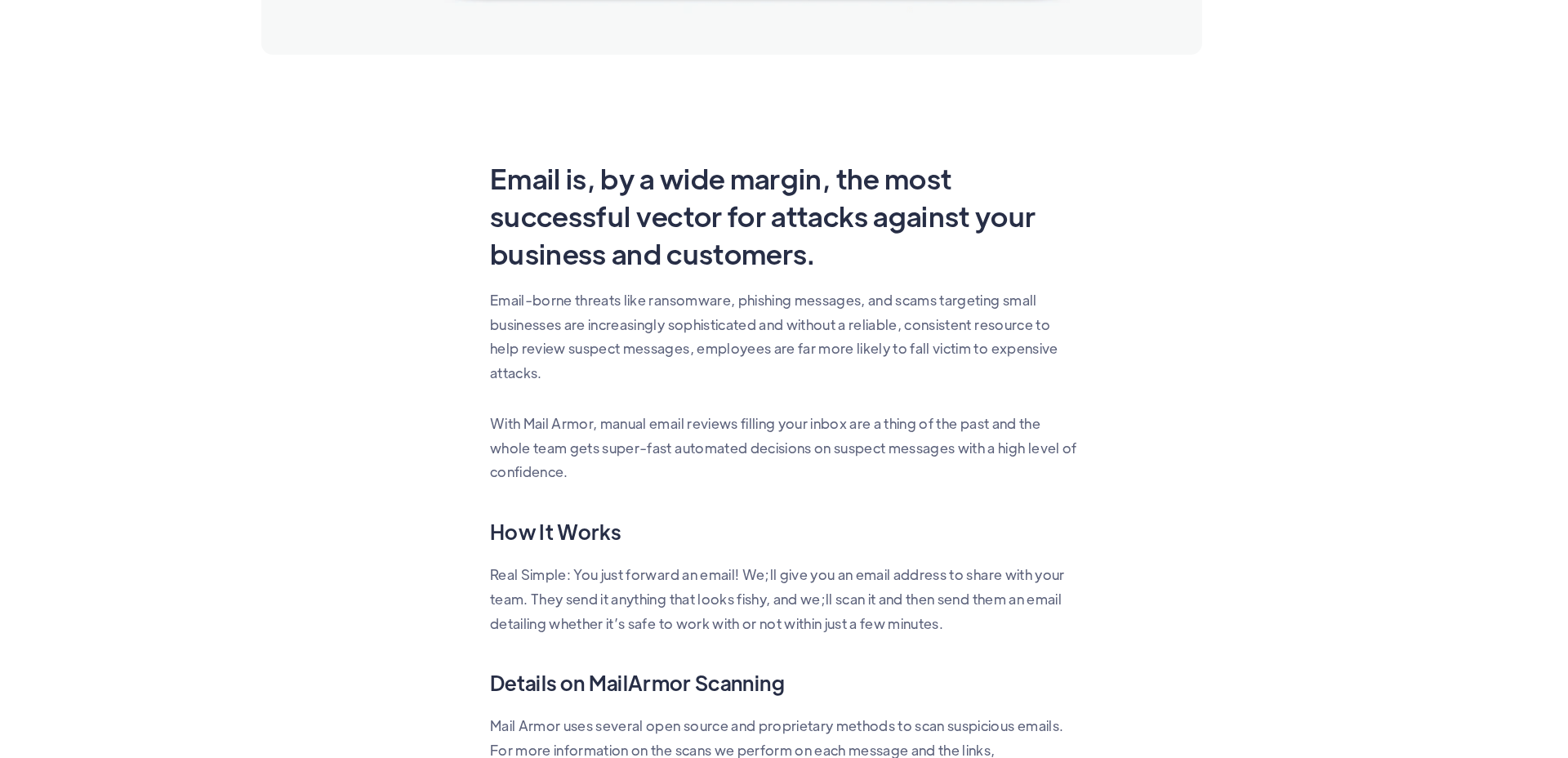
click at [969, 249] on h2 "Email is, by a wide margin, the most successful vector for attacks against your…" at bounding box center [784, 215] width 588 height 113
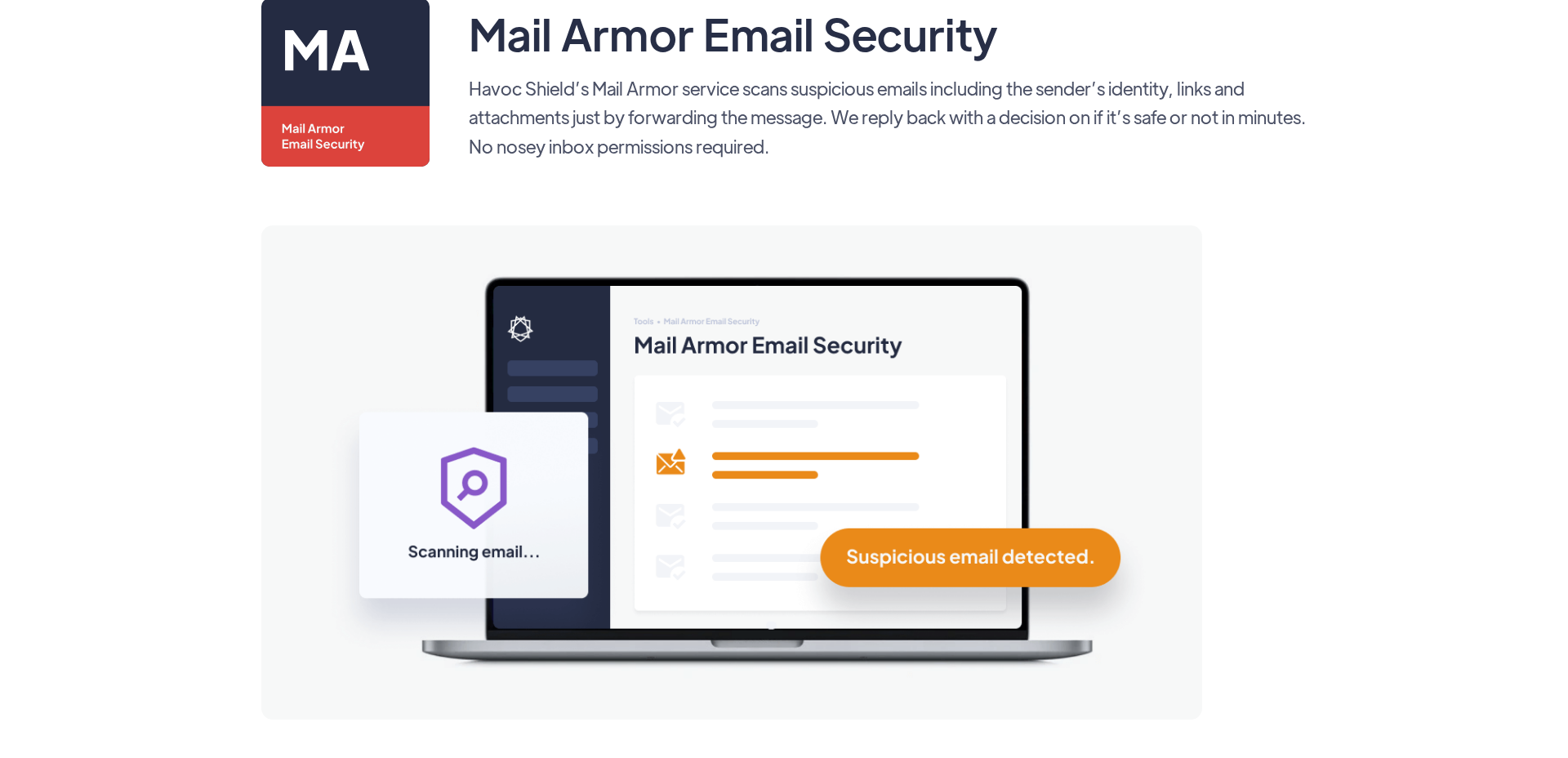
scroll to position [0, 0]
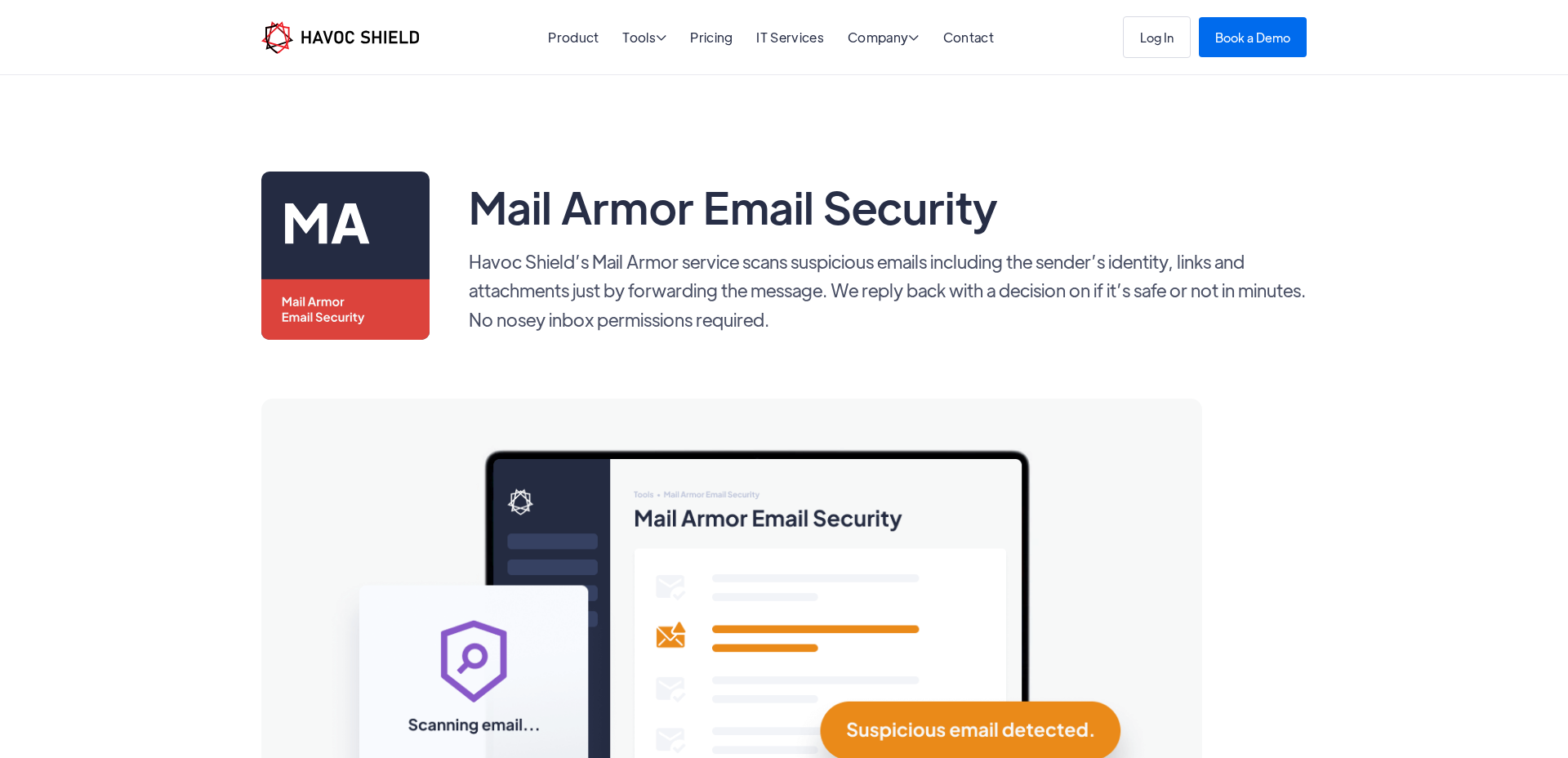
drag, startPoint x: 838, startPoint y: 292, endPoint x: 925, endPoint y: 310, distance: 88.8
click at [925, 310] on p "Havoc Shield’s Mail Armor service scans suspicious emails including the sender’…" at bounding box center [888, 291] width 838 height 87
drag, startPoint x: 926, startPoint y: 309, endPoint x: 903, endPoint y: 316, distance: 24.0
click at [903, 316] on p "Havoc Shield’s Mail Armor service scans suspicious emails including the sender’…" at bounding box center [888, 291] width 838 height 87
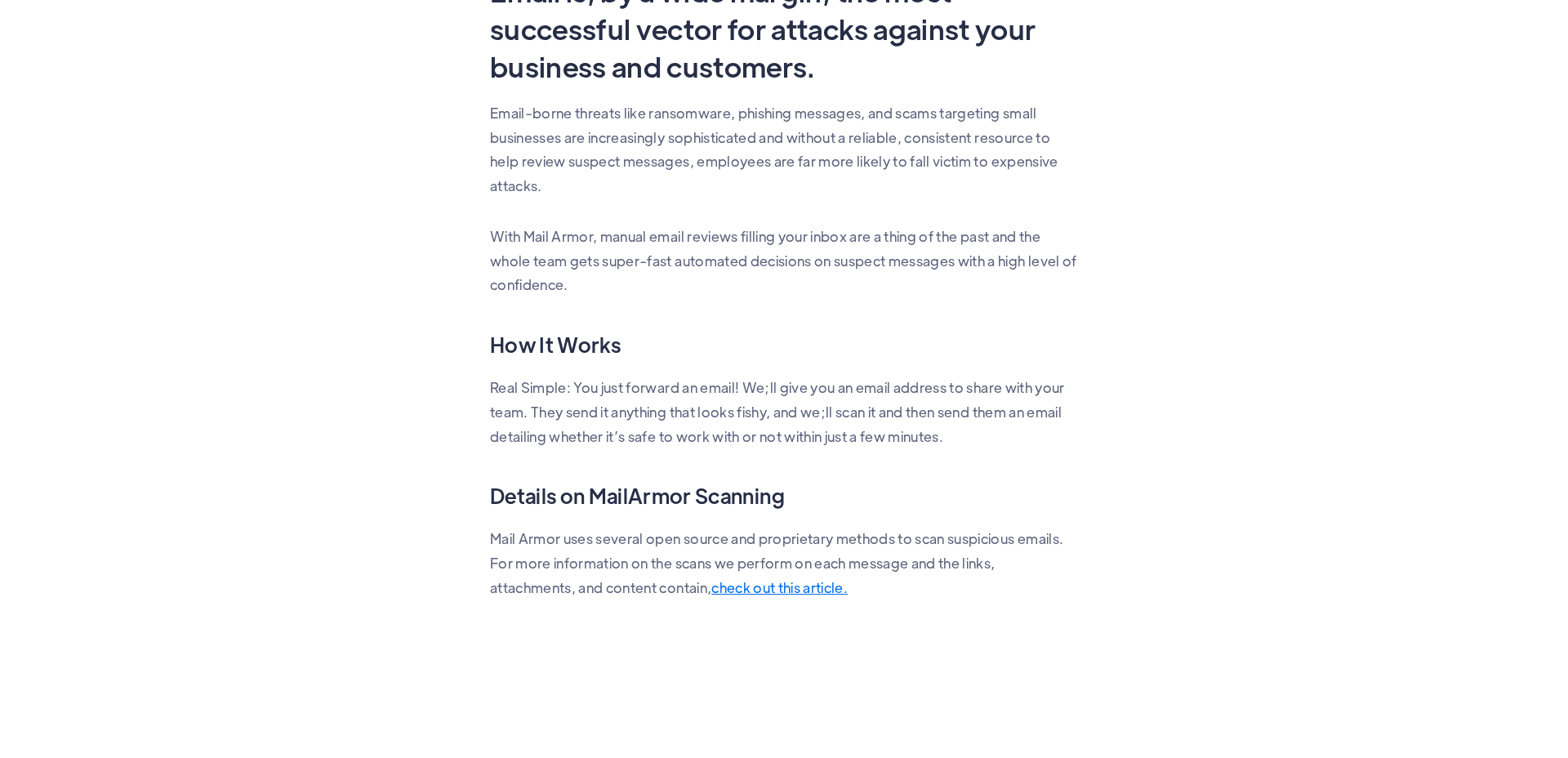
scroll to position [1024, 0]
drag, startPoint x: 522, startPoint y: 340, endPoint x: 1032, endPoint y: 431, distance: 518.1
copy div "How It Works Real Simple: You just forward an email! We;ll give you an email ad…"
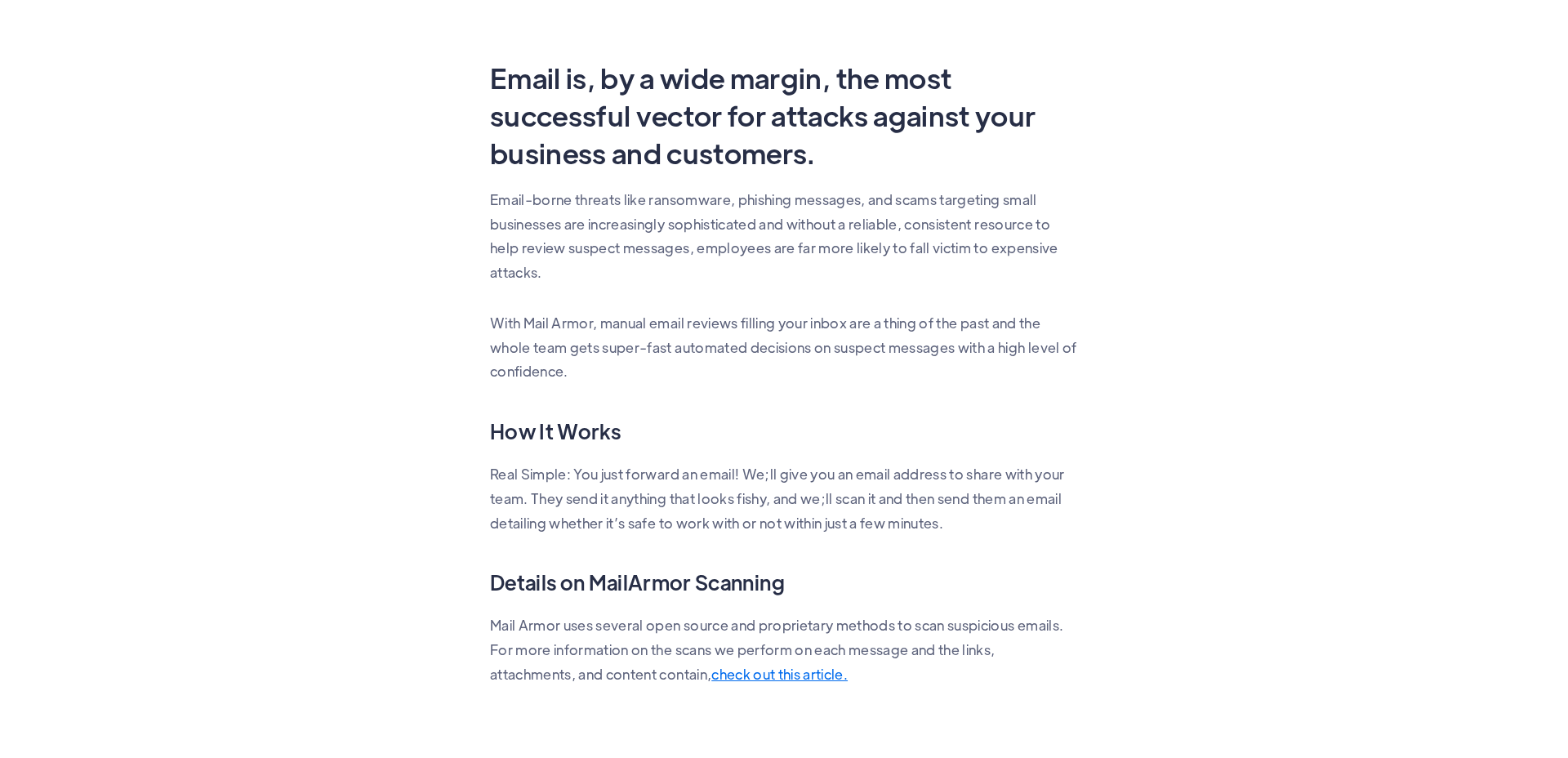
scroll to position [839, 0]
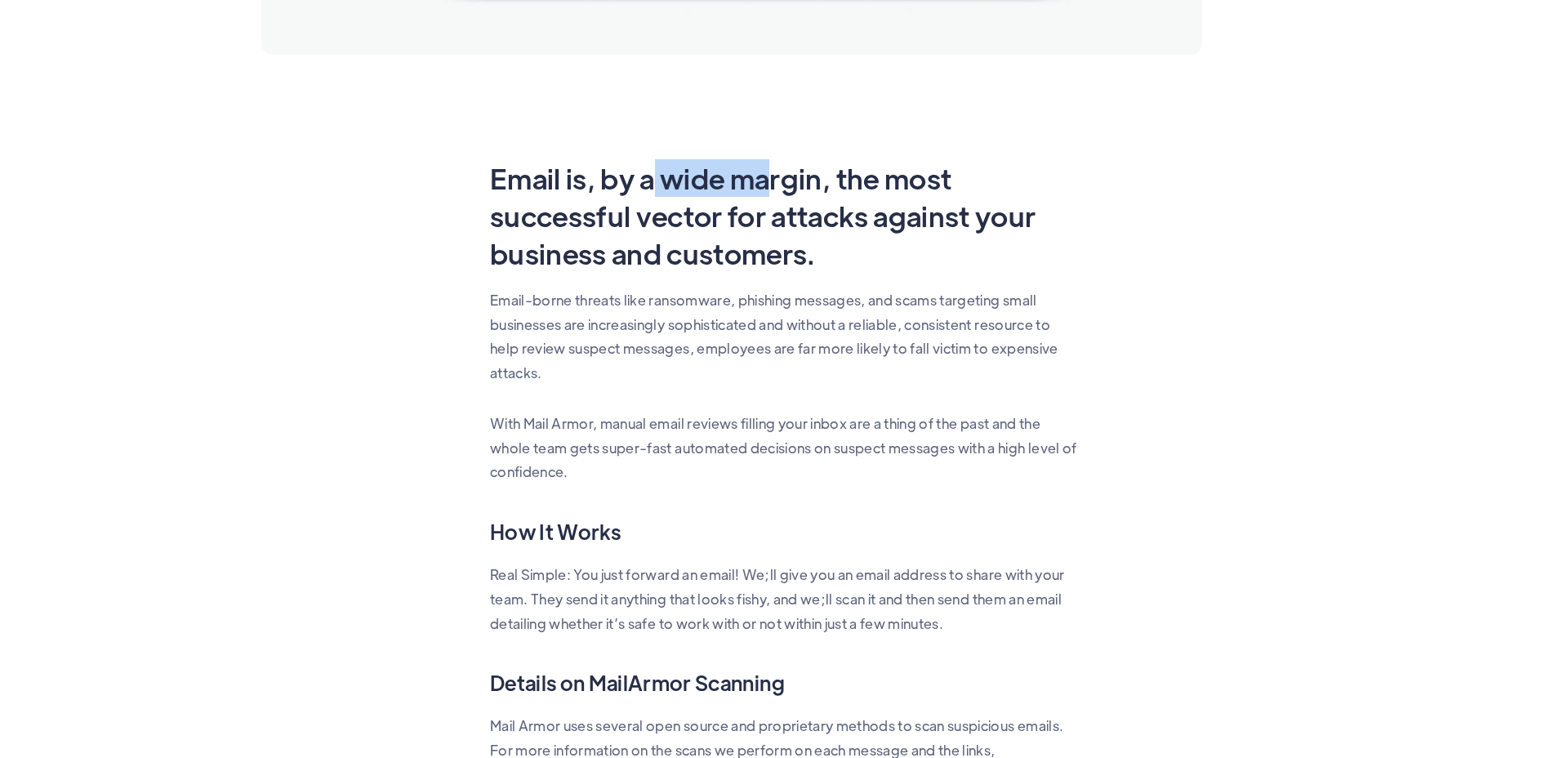
drag, startPoint x: 650, startPoint y: 182, endPoint x: 790, endPoint y: 190, distance: 140.2
click at [776, 188] on h2 "Email is, by a wide margin, the most successful vector for attacks against your…" at bounding box center [784, 215] width 588 height 113
click at [792, 190] on h2 "Email is, by a wide margin, the most successful vector for attacks against your…" at bounding box center [784, 215] width 588 height 113
click at [559, 208] on h2 "Email is, by a wide margin, the most successful vector for attacks against your…" at bounding box center [784, 215] width 588 height 113
click at [681, 247] on h2 "Email is, by a wide margin, the most successful vector for attacks against your…" at bounding box center [784, 215] width 588 height 113
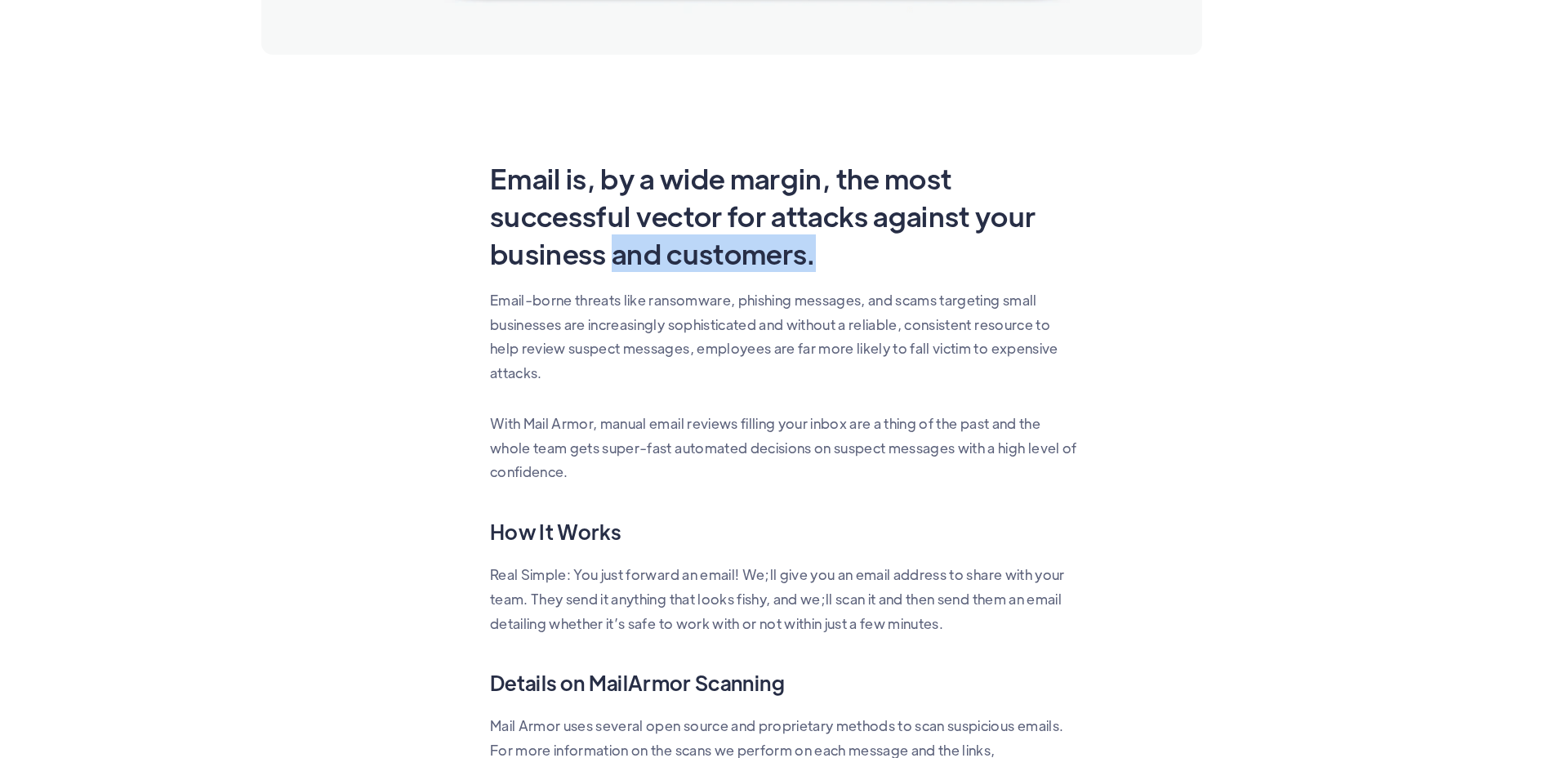
drag, startPoint x: 616, startPoint y: 260, endPoint x: 846, endPoint y: 263, distance: 230.0
click at [846, 263] on h2 "Email is, by a wide margin, the most successful vector for attacks against your…" at bounding box center [784, 215] width 588 height 113
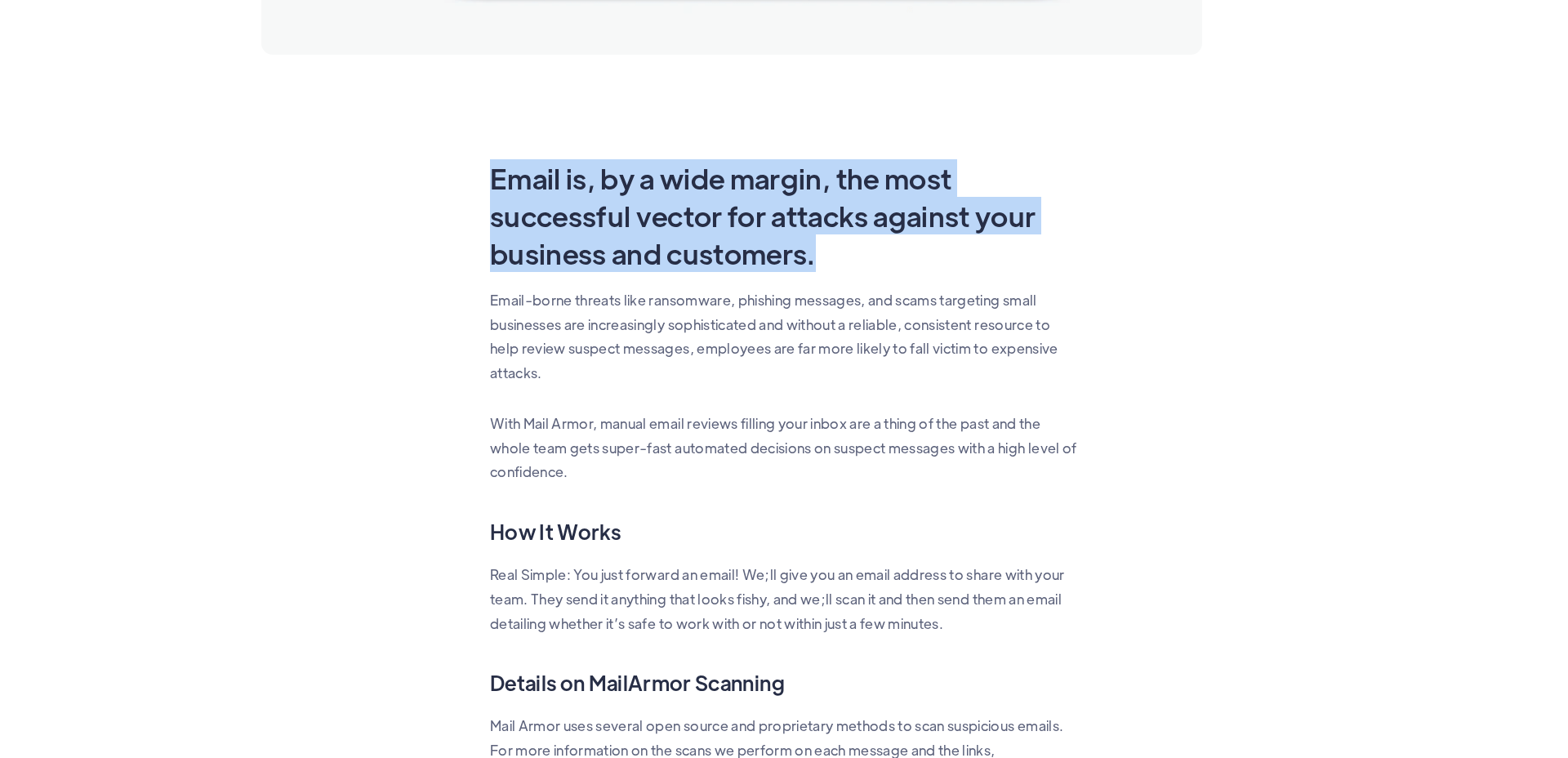
drag, startPoint x: 466, startPoint y: 180, endPoint x: 850, endPoint y: 258, distance: 391.8
click at [850, 258] on div "Mail Armor Email Security Havoc Shield’s Mail Armor service scans suspicious em…" at bounding box center [784, 118] width 1078 height 1570
